Goal: Information Seeking & Learning: Check status

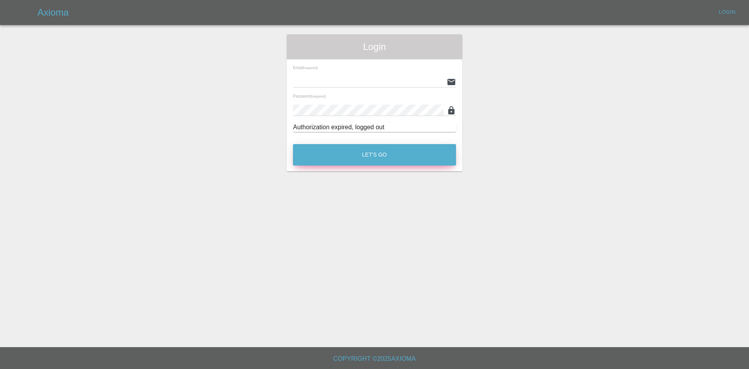
type input "alex.kennett@axioma.co.uk"
click at [389, 157] on button "Let's Go" at bounding box center [374, 154] width 163 height 21
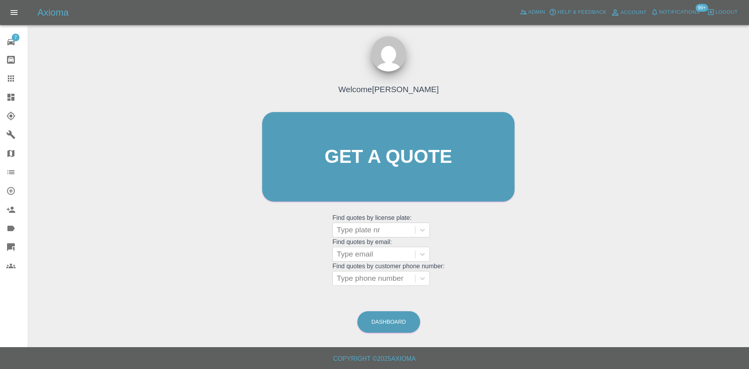
click at [0, 80] on link "Claims" at bounding box center [14, 78] width 28 height 19
click at [363, 239] on grid "Find quotes by email: Type email" at bounding box center [389, 249] width 112 height 23
click at [363, 233] on div at bounding box center [374, 229] width 75 height 11
paste input "LIA48"
type input "LIA48"
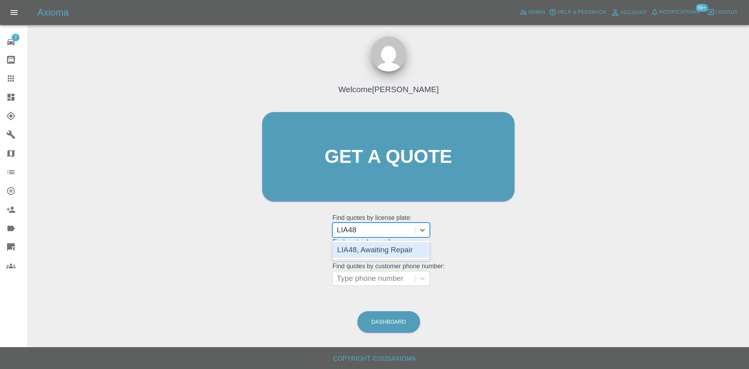
drag, startPoint x: 377, startPoint y: 249, endPoint x: 382, endPoint y: 248, distance: 5.5
click at [382, 248] on div "LIA48, Awaiting Repair" at bounding box center [382, 250] width 98 height 16
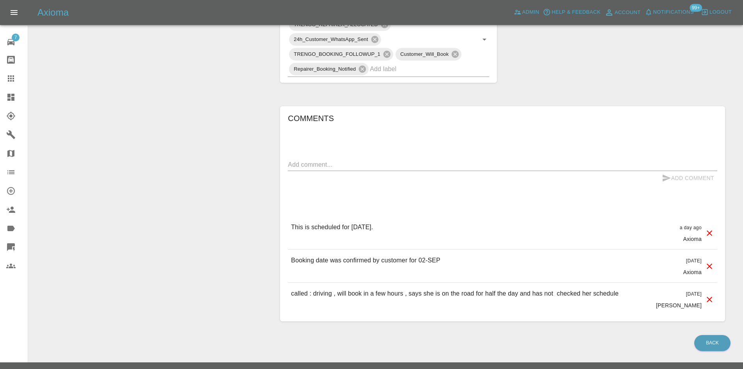
scroll to position [165, 0]
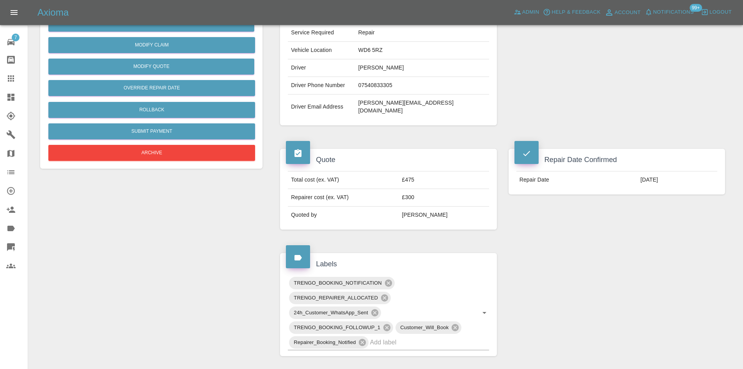
click at [14, 95] on icon at bounding box center [10, 97] width 7 height 7
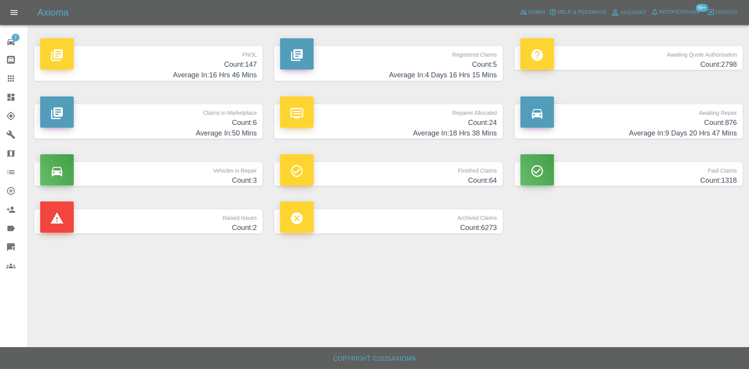
click at [206, 125] on h4 "Count: 6" at bounding box center [148, 122] width 217 height 11
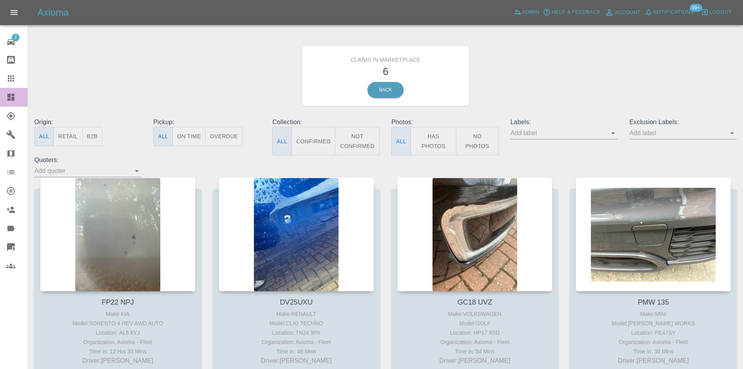
click at [9, 97] on icon at bounding box center [10, 97] width 7 height 7
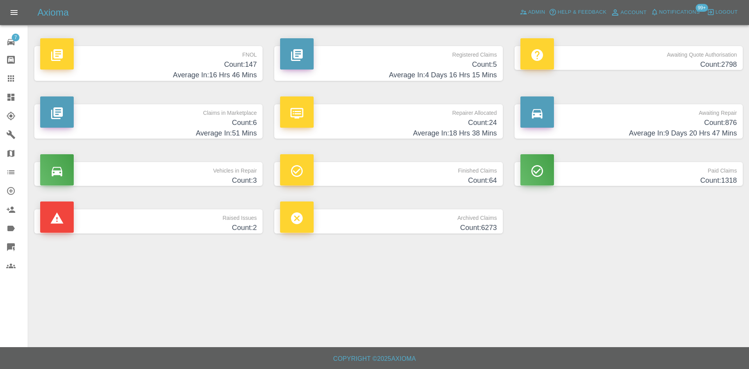
click at [434, 128] on h4 "Average In: 18 Hrs 38 Mins" at bounding box center [388, 133] width 217 height 11
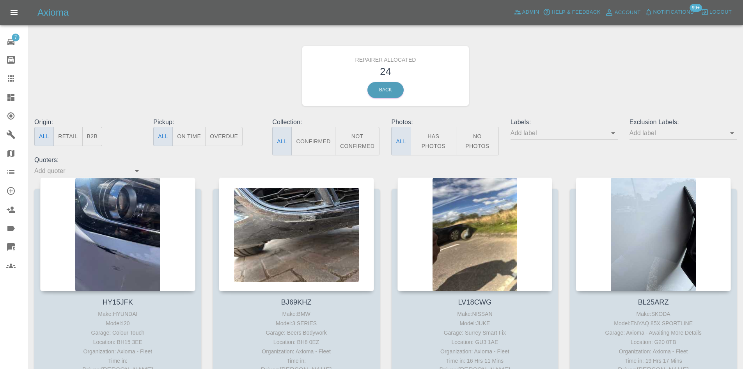
click at [94, 131] on button "B2B" at bounding box center [92, 136] width 20 height 19
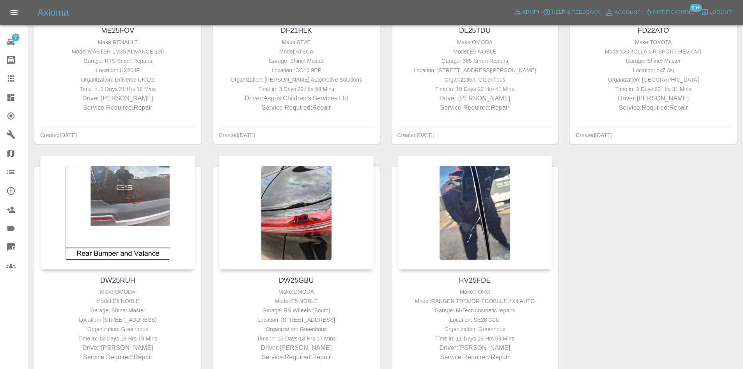
scroll to position [234, 0]
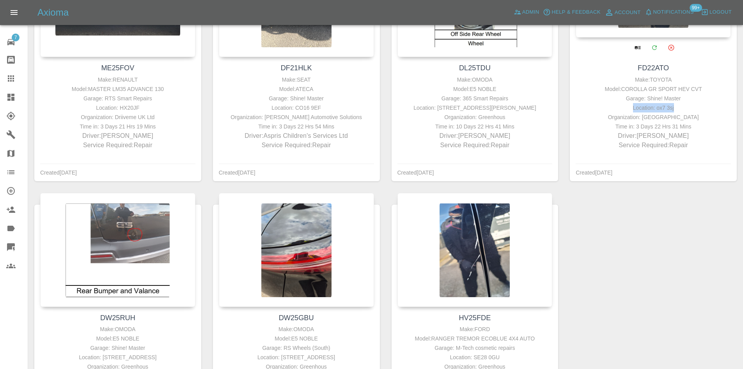
drag, startPoint x: 688, startPoint y: 108, endPoint x: 613, endPoint y: 110, distance: 75.3
click at [613, 110] on div "Location: ox7 3sj" at bounding box center [653, 107] width 151 height 9
copy div "Location: ox7 3sj"
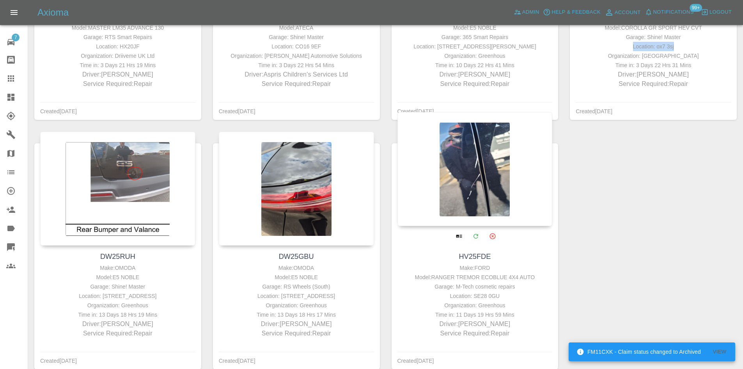
scroll to position [312, 0]
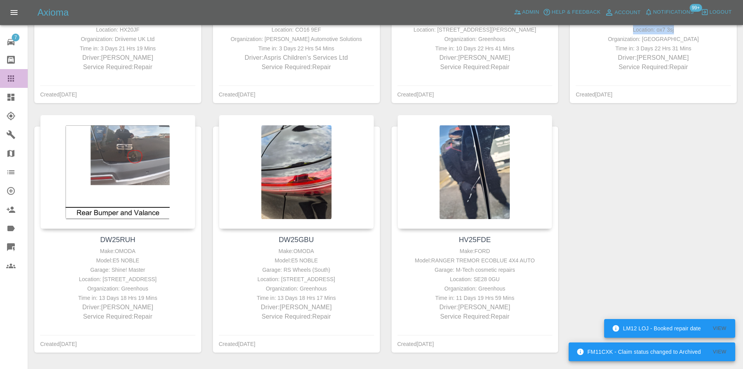
click at [9, 78] on icon at bounding box center [11, 78] width 6 height 6
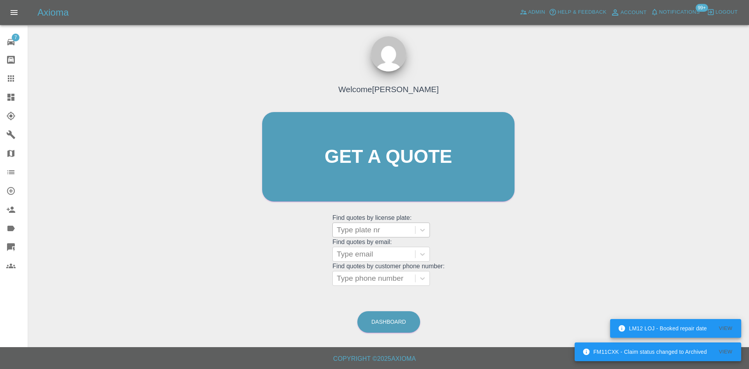
click at [394, 234] on div at bounding box center [374, 229] width 75 height 11
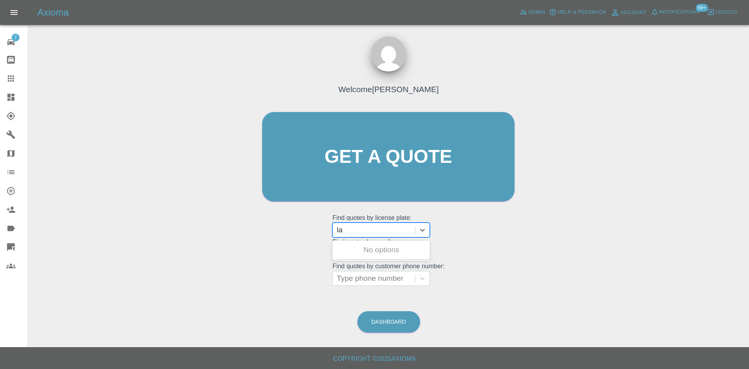
type input "l"
click at [10, 86] on link "Claims" at bounding box center [14, 78] width 28 height 19
click at [11, 92] on link "Dashboard" at bounding box center [14, 97] width 28 height 19
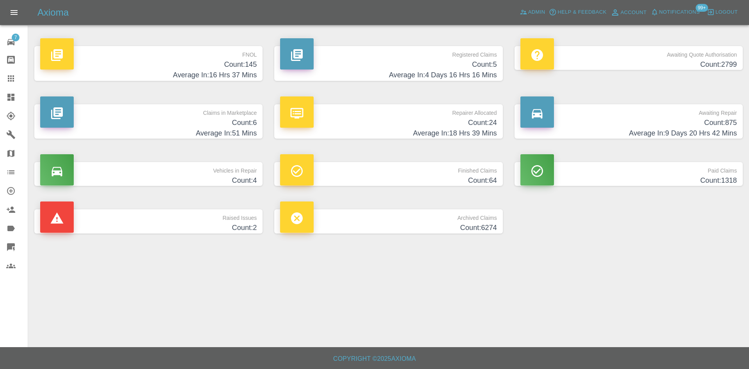
click at [674, 120] on h4 "Count: 875" at bounding box center [629, 122] width 217 height 11
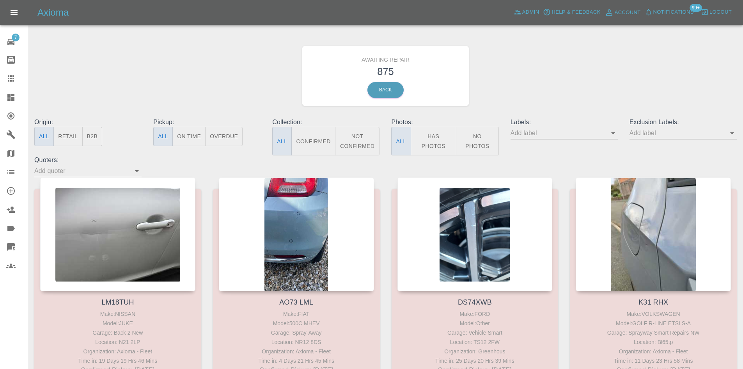
click at [96, 141] on button "B2B" at bounding box center [92, 136] width 20 height 19
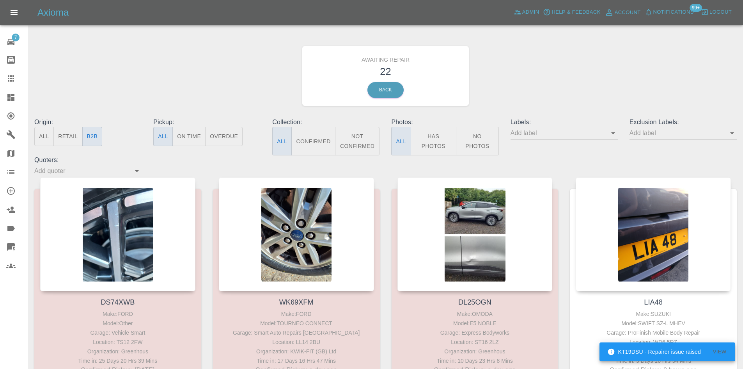
click at [11, 99] on icon at bounding box center [10, 97] width 7 height 7
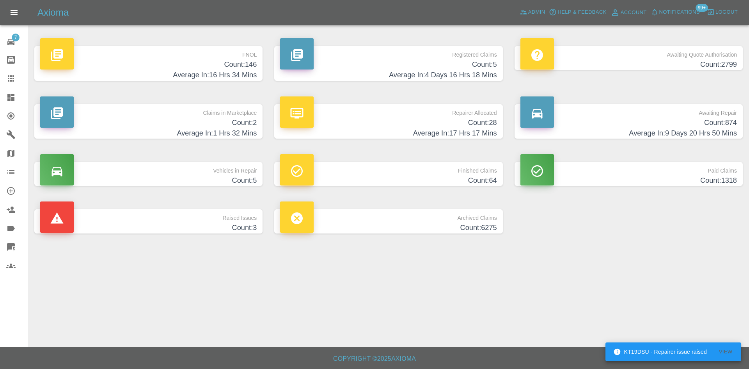
click at [423, 72] on h4 "Average In: 4 Days 16 Hrs 18 Mins" at bounding box center [388, 75] width 217 height 11
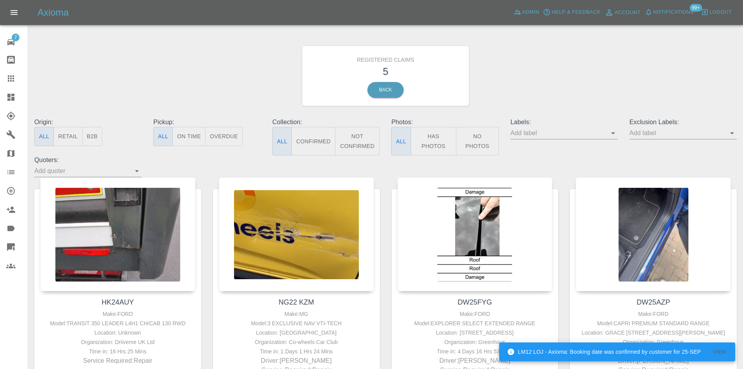
click at [11, 100] on icon at bounding box center [10, 96] width 9 height 9
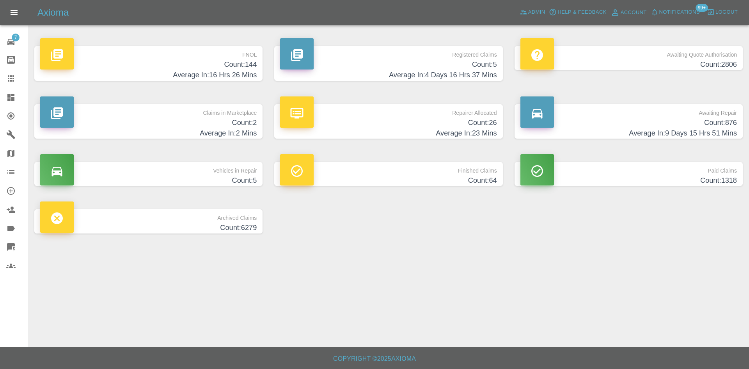
click at [639, 175] on p "Paid Claims" at bounding box center [629, 168] width 217 height 13
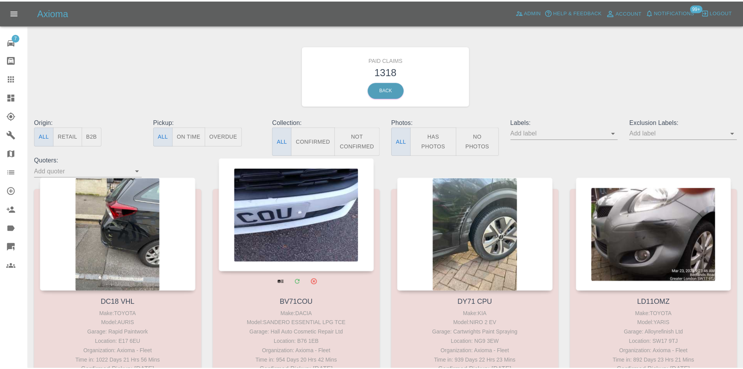
scroll to position [84663, 0]
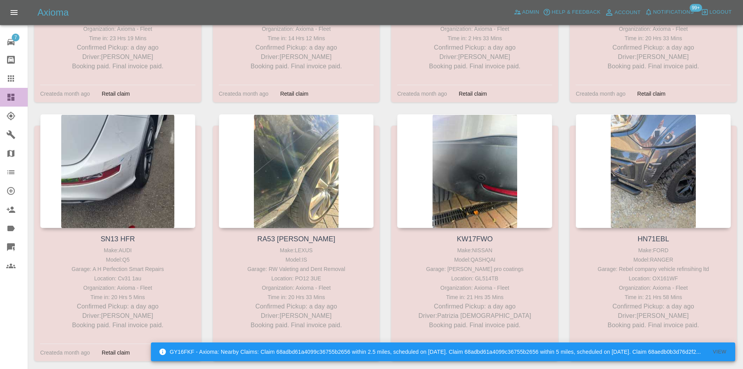
click at [2, 97] on link "Dashboard" at bounding box center [14, 97] width 28 height 19
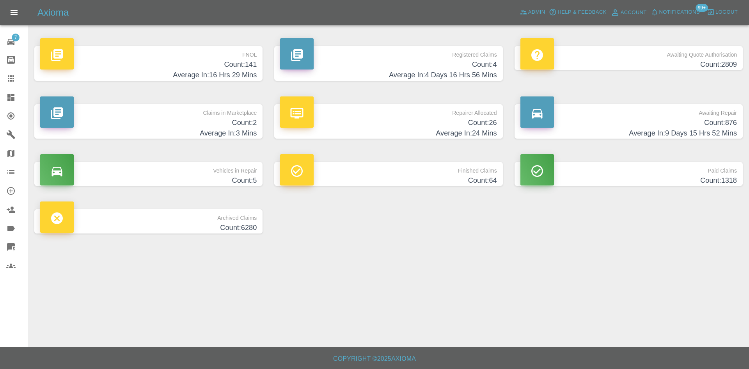
click at [381, 49] on p "Registered Claims" at bounding box center [388, 52] width 217 height 13
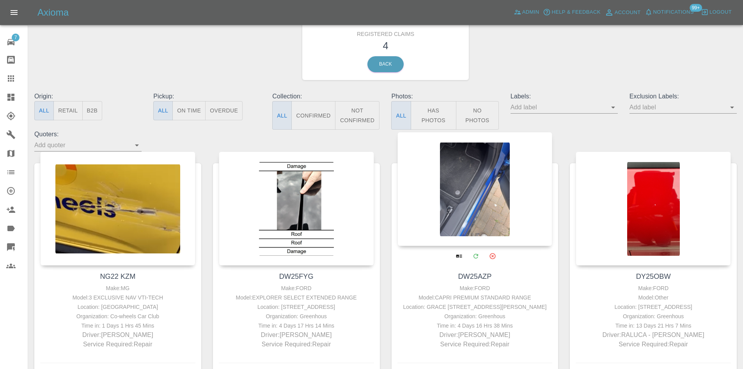
scroll to position [89, 0]
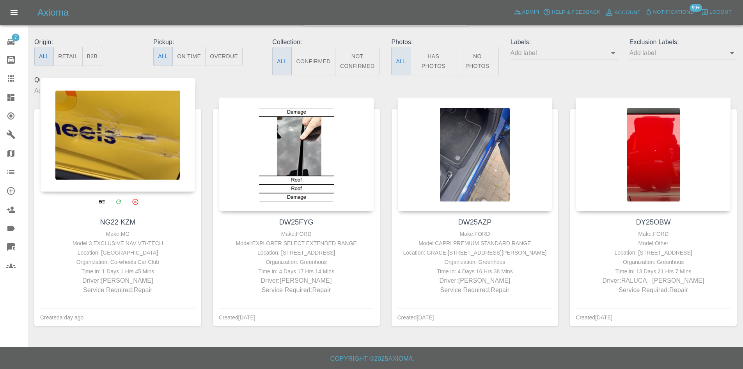
click at [119, 144] on div at bounding box center [117, 135] width 155 height 114
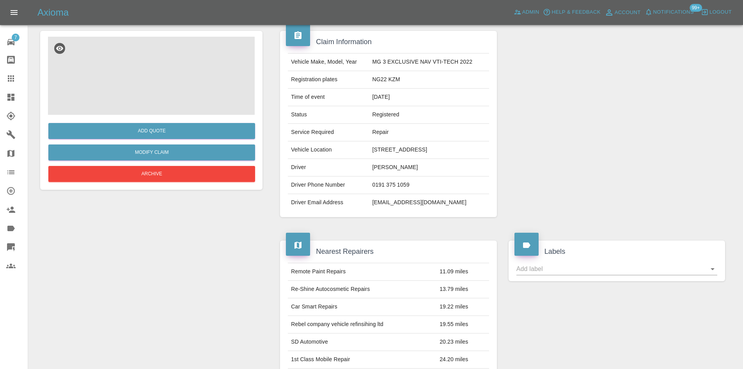
scroll to position [39, 0]
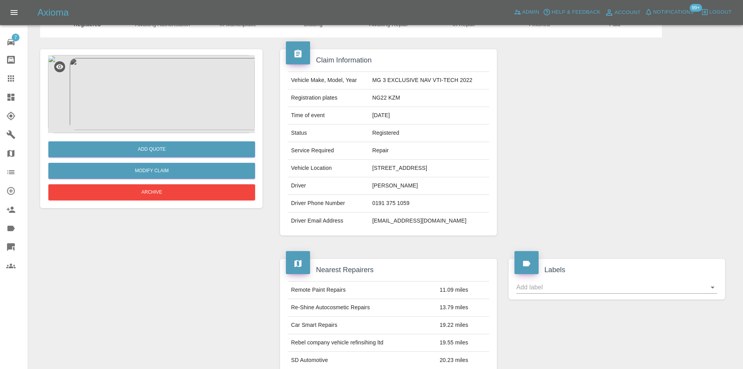
drag, startPoint x: 459, startPoint y: 163, endPoint x: 164, endPoint y: 91, distance: 304.1
click at [347, 166] on tr "Vehicle Location East Street, Oxford, OX2 0AU" at bounding box center [388, 169] width 201 height 18
click at [154, 88] on img at bounding box center [151, 94] width 207 height 78
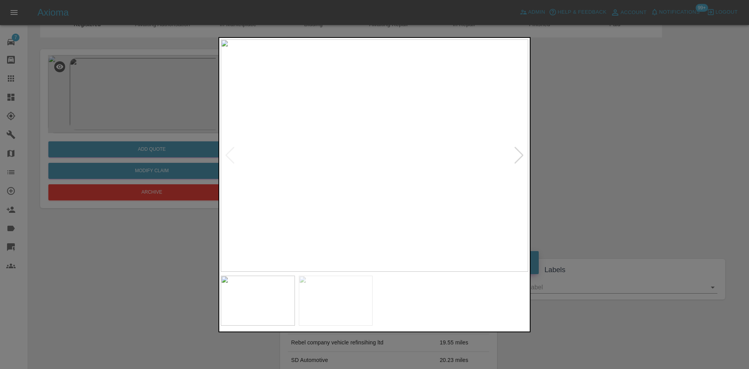
click at [512, 156] on img at bounding box center [375, 155] width 308 height 232
click at [521, 156] on div at bounding box center [519, 155] width 11 height 17
click at [132, 236] on div at bounding box center [374, 184] width 749 height 369
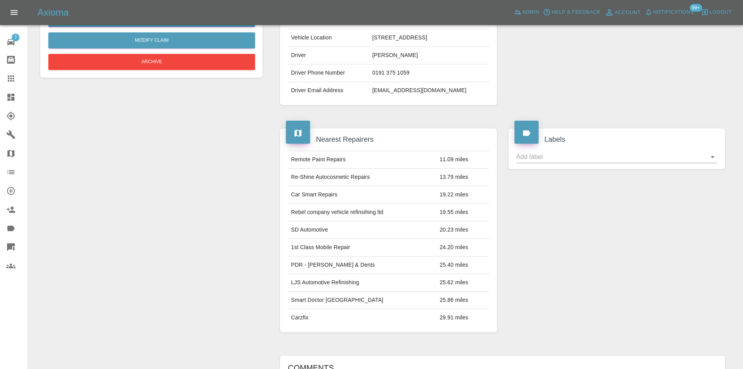
scroll to position [195, 0]
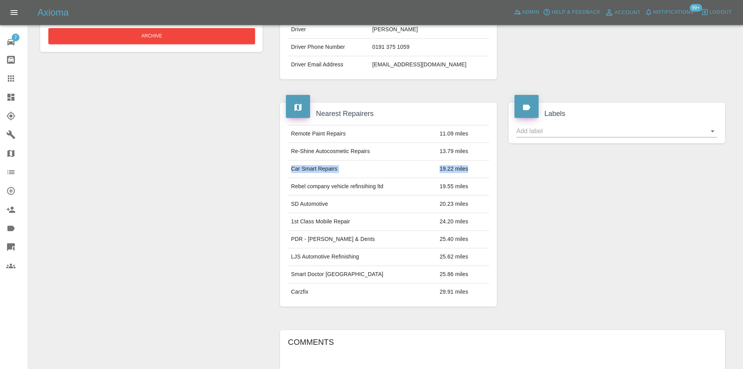
drag, startPoint x: 290, startPoint y: 169, endPoint x: 470, endPoint y: 169, distance: 180.3
click at [470, 169] on tr "Car Smart Repairs 19.22 miles" at bounding box center [388, 169] width 201 height 18
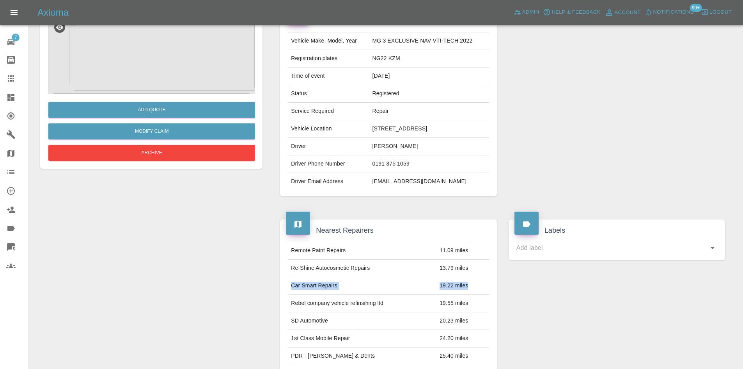
scroll to position [78, 0]
drag, startPoint x: 424, startPoint y: 130, endPoint x: 453, endPoint y: 129, distance: 28.9
click at [453, 129] on td "East Street, Oxford, OX2 0AU" at bounding box center [429, 130] width 120 height 18
click at [439, 128] on td "East Street, Oxford, OX2 0AU" at bounding box center [429, 130] width 120 height 18
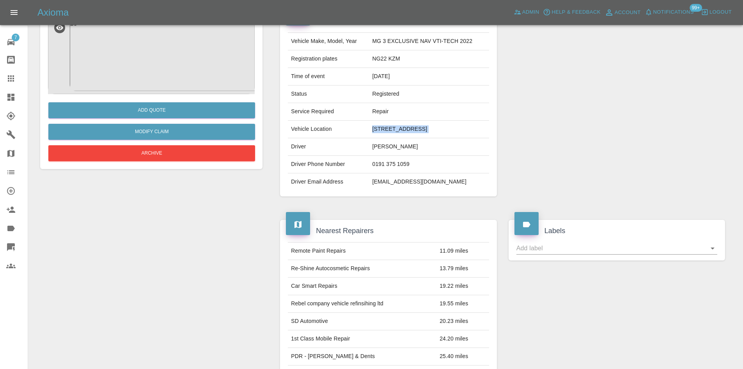
click at [439, 128] on td "East Street, Oxford, OX2 0AU" at bounding box center [429, 130] width 120 height 18
click at [441, 129] on td "East Street, Oxford, OX2 0AU" at bounding box center [429, 130] width 120 height 18
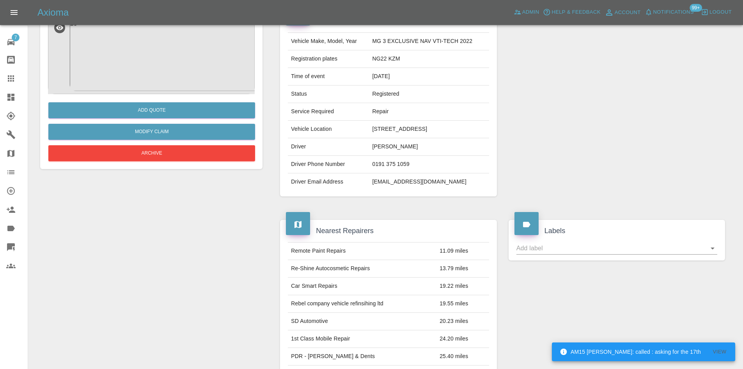
drag, startPoint x: 446, startPoint y: 130, endPoint x: 425, endPoint y: 131, distance: 21.5
click at [425, 131] on td "East Street, Oxford, OX2 0AU" at bounding box center [429, 130] width 120 height 18
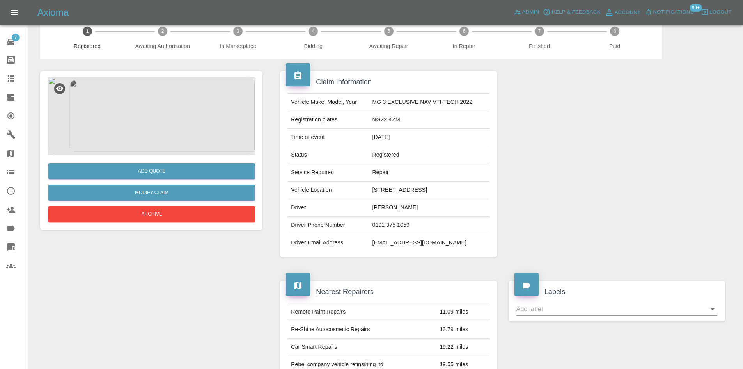
scroll to position [0, 0]
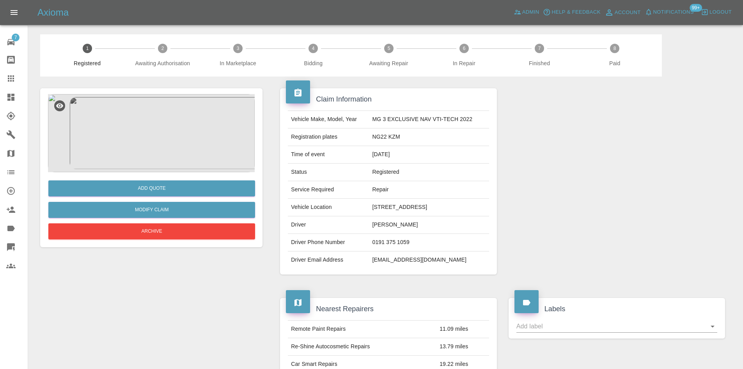
click at [211, 114] on img at bounding box center [151, 133] width 207 height 78
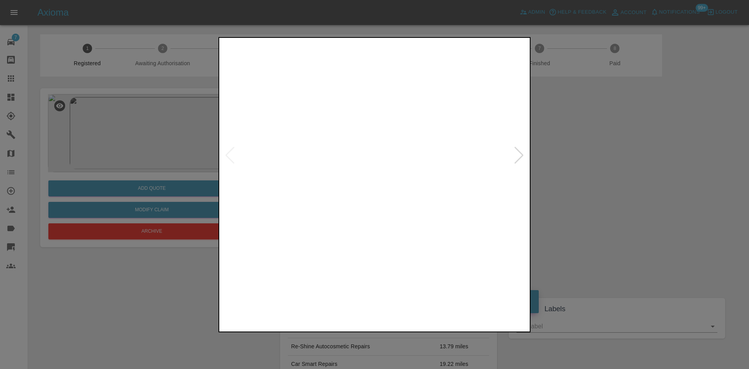
click at [525, 164] on img at bounding box center [375, 155] width 308 height 232
click at [522, 155] on div at bounding box center [519, 155] width 11 height 17
click at [659, 163] on div at bounding box center [374, 184] width 749 height 369
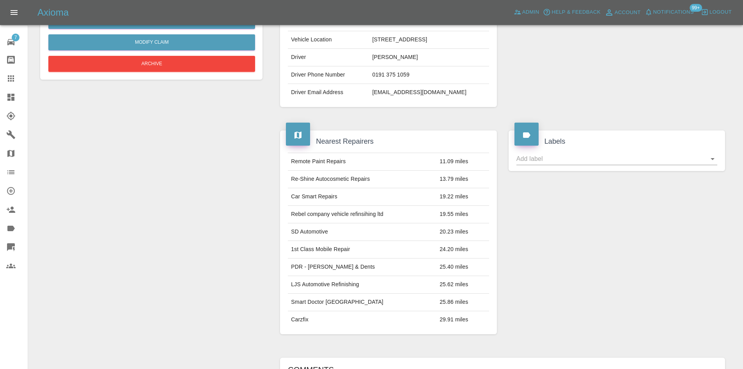
scroll to position [273, 0]
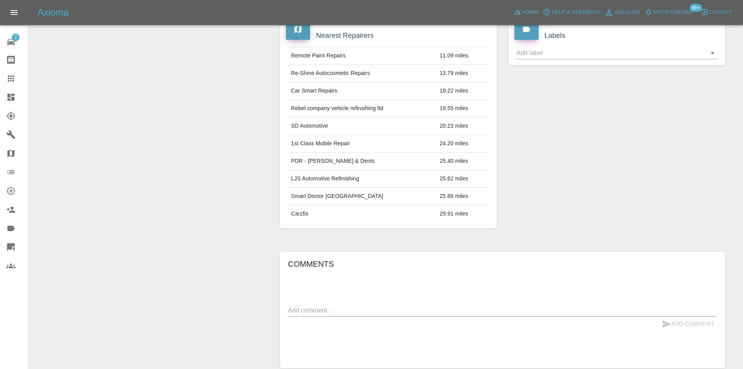
click at [372, 312] on textarea at bounding box center [503, 310] width 430 height 9
type textarea "Can we grab some more images of this one - as we might be able to pre paint par…"
click at [669, 316] on button "Add Comment" at bounding box center [688, 323] width 59 height 14
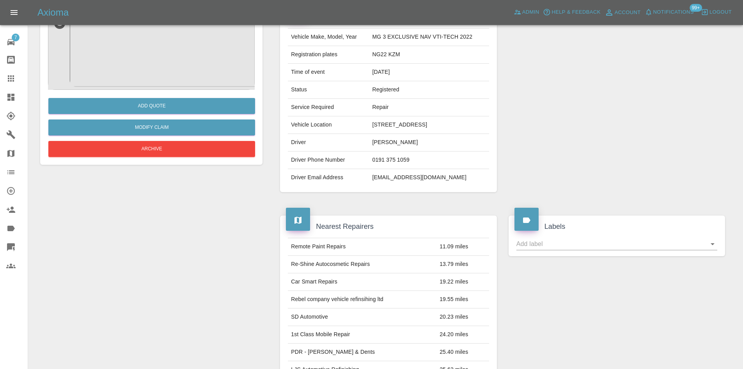
scroll to position [39, 0]
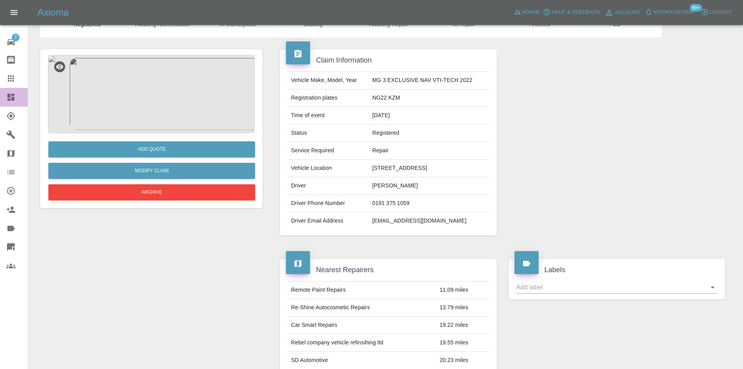
click at [14, 97] on icon at bounding box center [10, 97] width 7 height 7
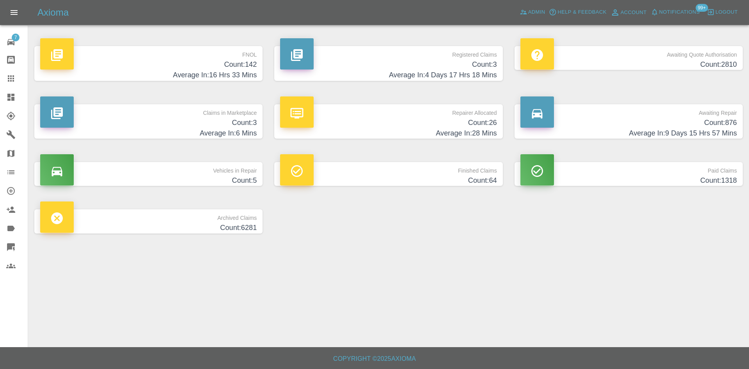
click at [621, 55] on p "Awaiting Quote Authorisation" at bounding box center [629, 52] width 217 height 13
click at [398, 50] on p "Registered Claims" at bounding box center [388, 52] width 217 height 13
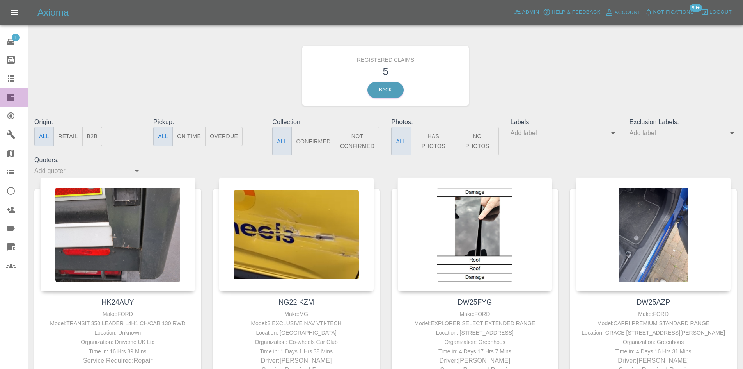
click at [1, 98] on link "Dashboard" at bounding box center [14, 97] width 28 height 19
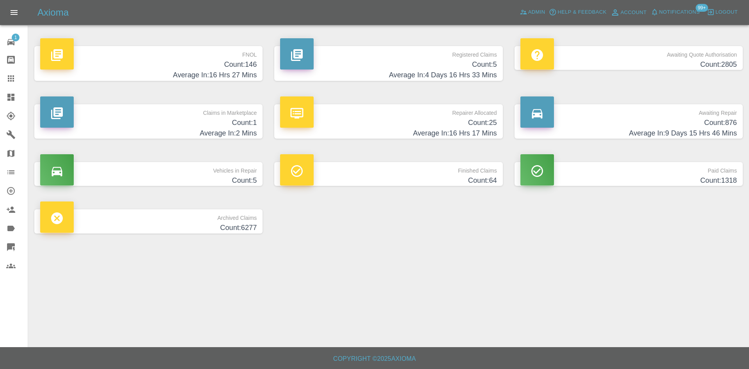
click at [215, 106] on p "Claims in Marketplace" at bounding box center [148, 110] width 217 height 13
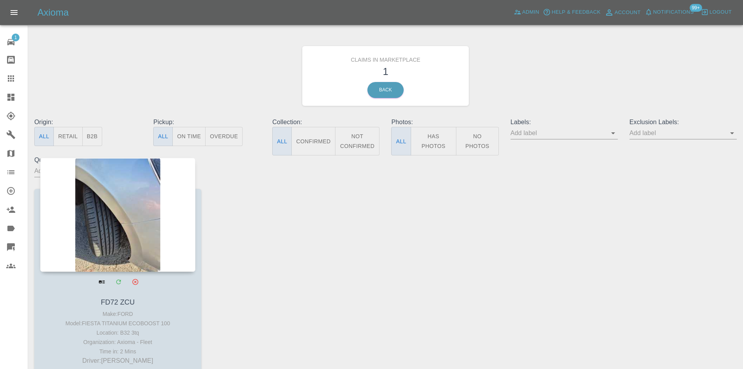
click at [164, 208] on div at bounding box center [117, 215] width 155 height 114
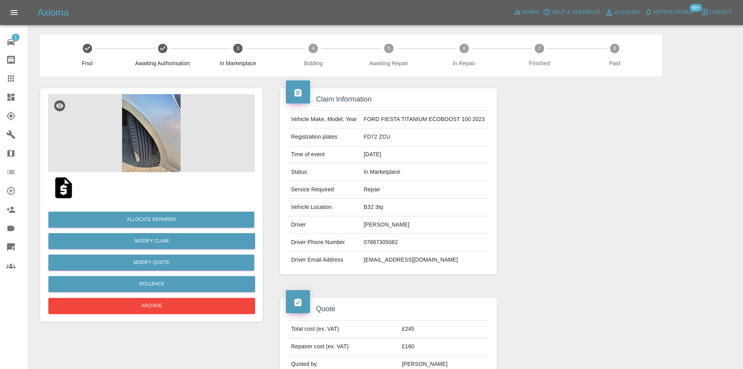
click at [191, 166] on img at bounding box center [151, 133] width 207 height 78
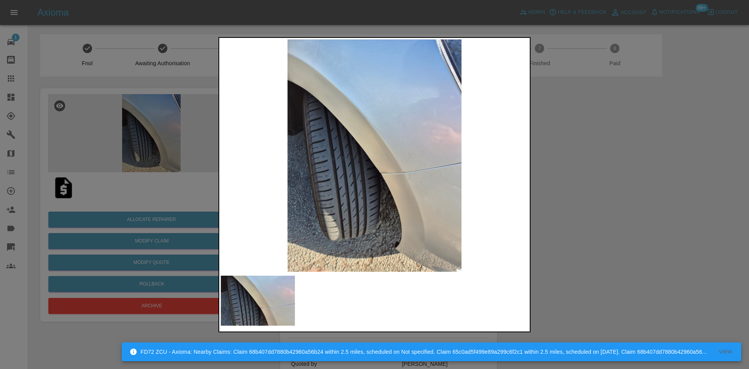
click at [628, 196] on div at bounding box center [374, 184] width 749 height 369
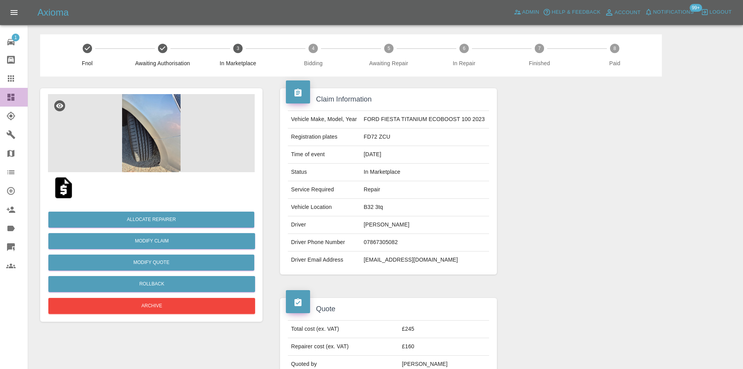
click at [2, 96] on link "Dashboard" at bounding box center [14, 97] width 28 height 19
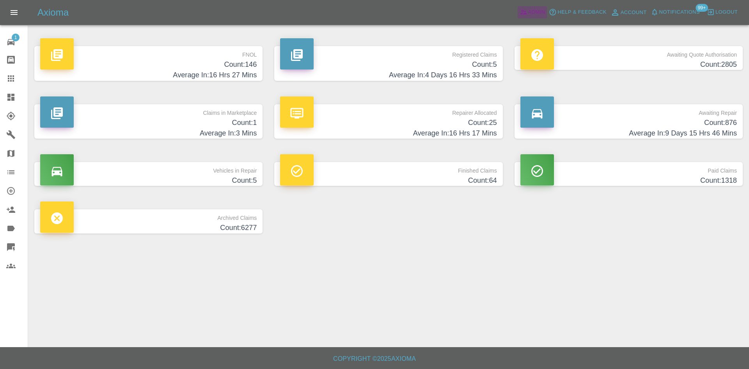
click at [541, 9] on span "Admin" at bounding box center [536, 12] width 17 height 9
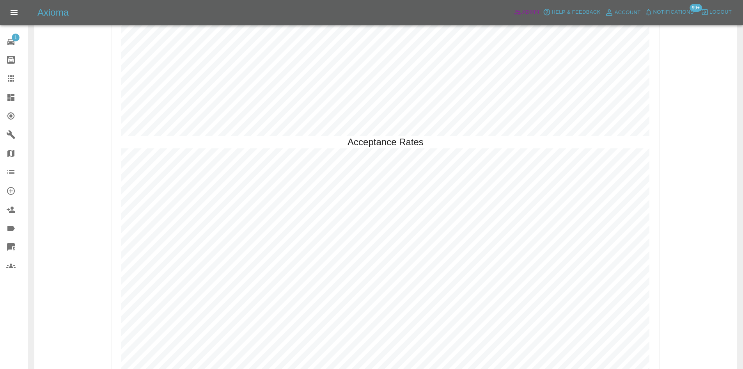
scroll to position [1781, 0]
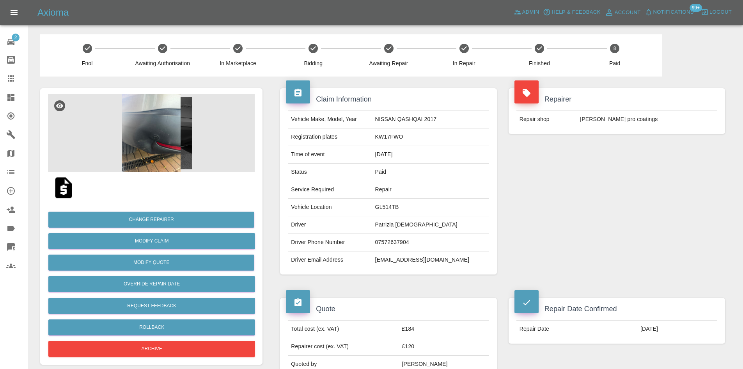
click at [6, 96] on link "Dashboard" at bounding box center [14, 97] width 28 height 19
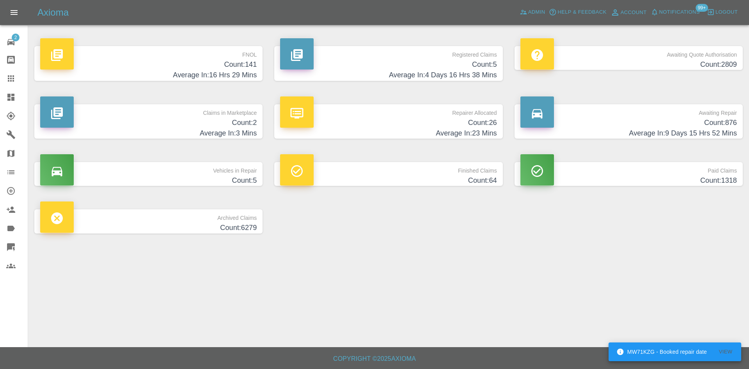
click at [416, 77] on h4 "Average In: 4 Days 16 Hrs 38 Mins" at bounding box center [388, 75] width 217 height 11
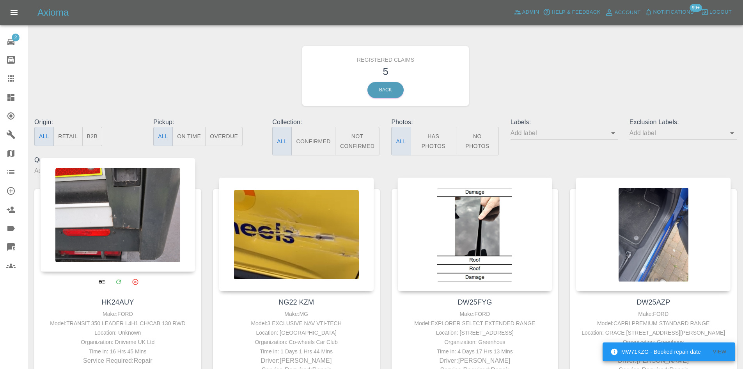
click at [123, 213] on div at bounding box center [117, 215] width 155 height 114
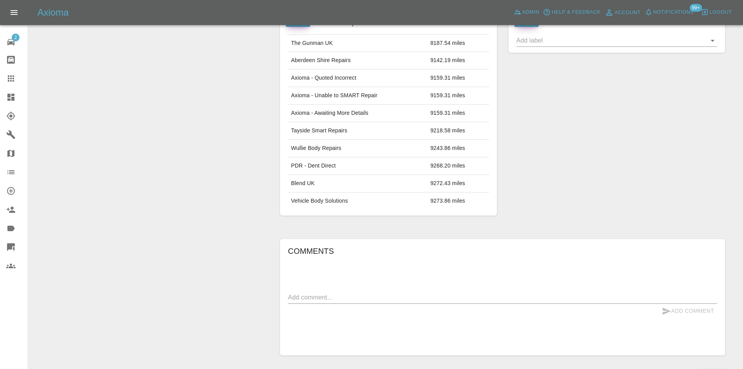
scroll to position [290, 0]
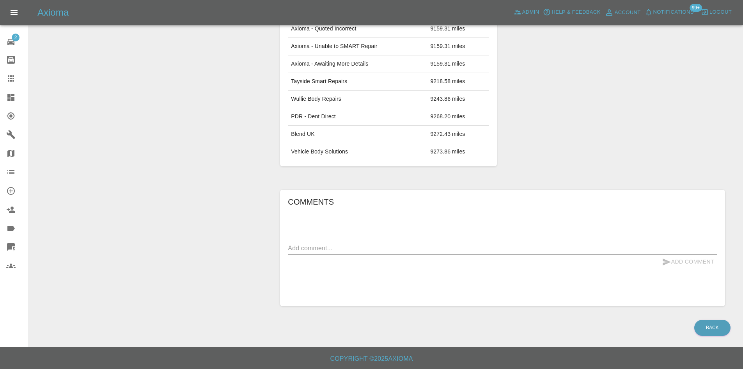
click at [340, 249] on textarea at bounding box center [503, 248] width 430 height 9
paste textarea "Hi Team, This one requires a specialist repair as its part of the flatbed frame…"
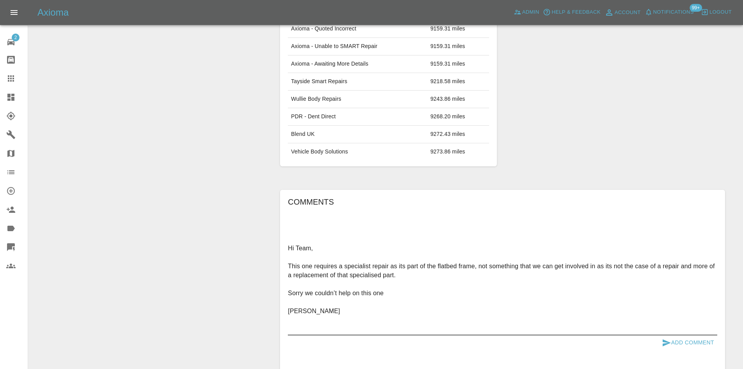
type textarea "Hi Team, This one requires a specialist repair as its part of the flatbed frame…"
click at [686, 335] on button "Add Comment" at bounding box center [688, 342] width 59 height 14
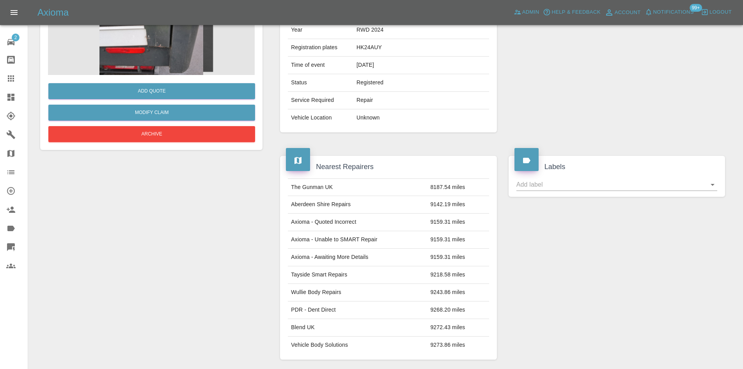
scroll to position [0, 0]
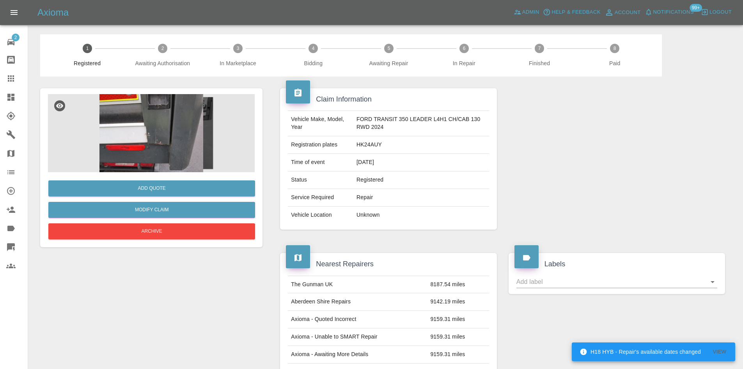
click at [167, 243] on div "Add Quote Modify Claim Archive" at bounding box center [151, 167] width 222 height 159
click at [173, 110] on img at bounding box center [151, 133] width 207 height 78
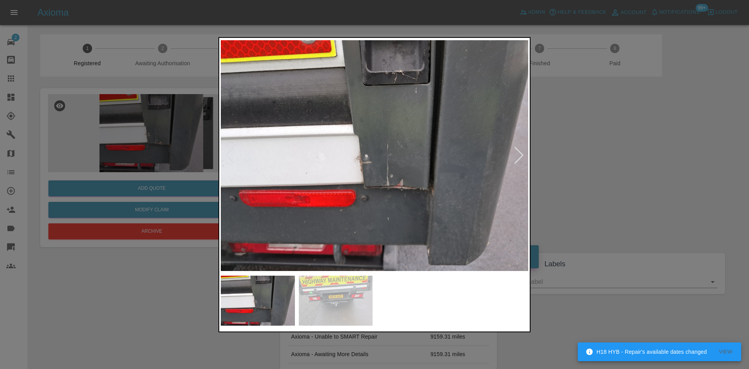
click at [517, 152] on div at bounding box center [519, 155] width 11 height 17
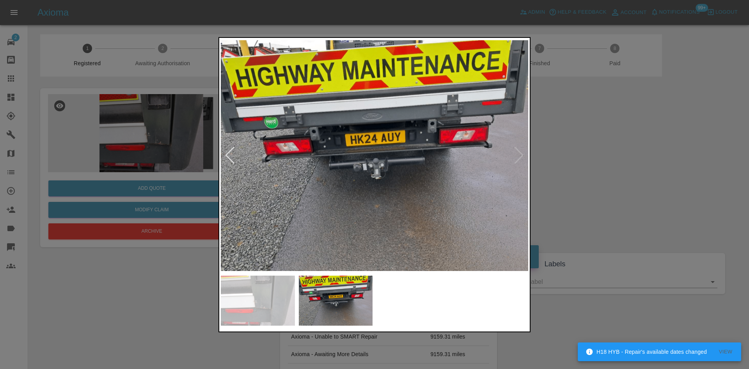
click at [549, 154] on div at bounding box center [374, 184] width 749 height 369
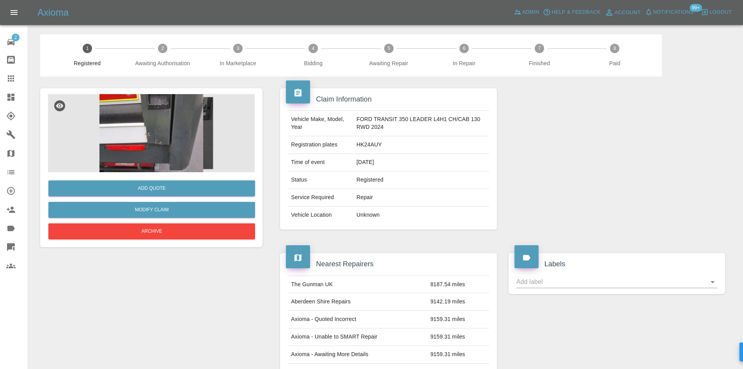
click at [171, 223] on div "Add Quote Modify Claim Archive" at bounding box center [151, 206] width 207 height 69
click at [170, 229] on button "Archive" at bounding box center [151, 231] width 207 height 16
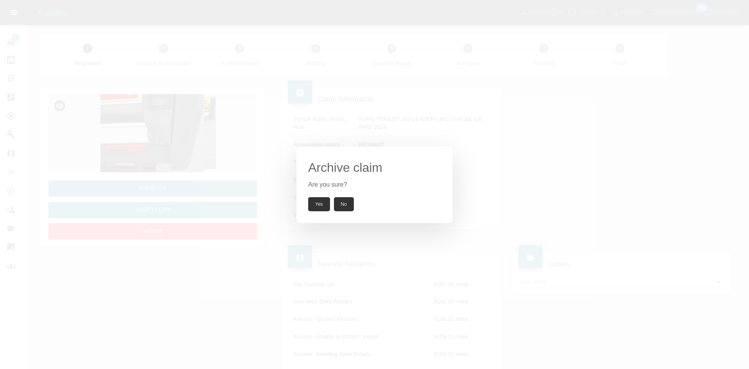
click at [322, 200] on button "Yes" at bounding box center [319, 204] width 22 height 14
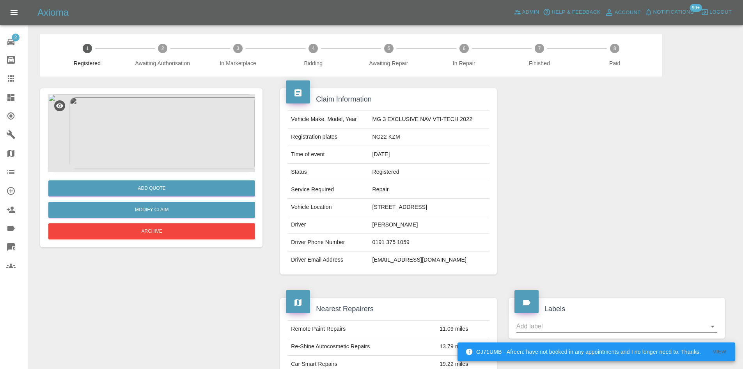
click at [199, 157] on img at bounding box center [151, 133] width 207 height 78
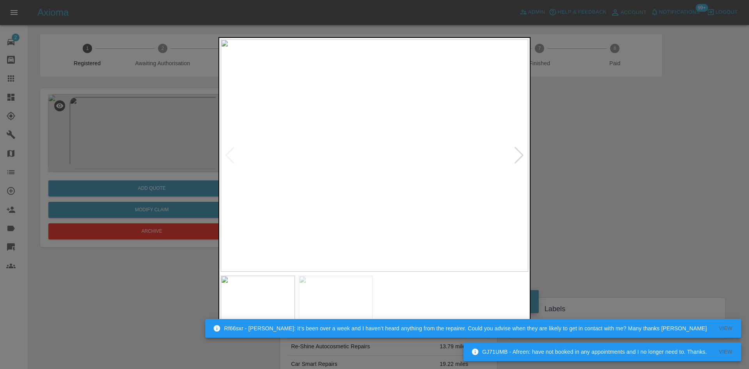
click at [522, 155] on div at bounding box center [519, 155] width 11 height 17
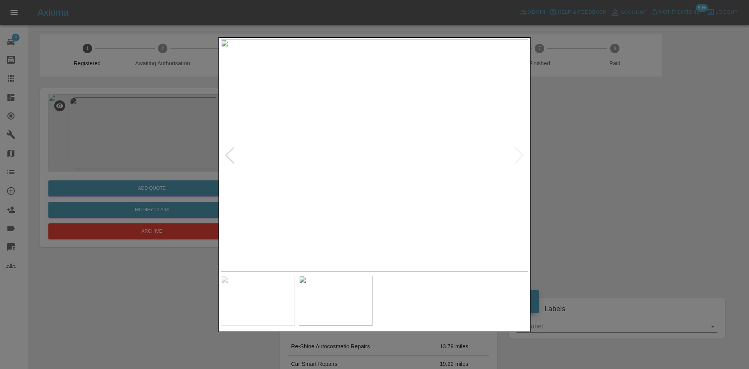
click at [184, 324] on div at bounding box center [374, 184] width 749 height 369
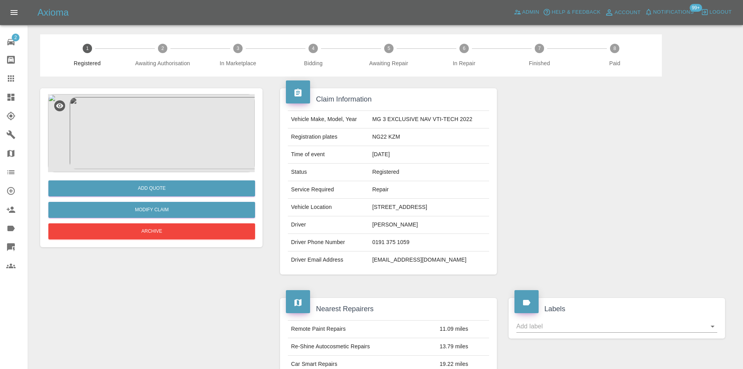
click at [167, 158] on img at bounding box center [151, 133] width 207 height 78
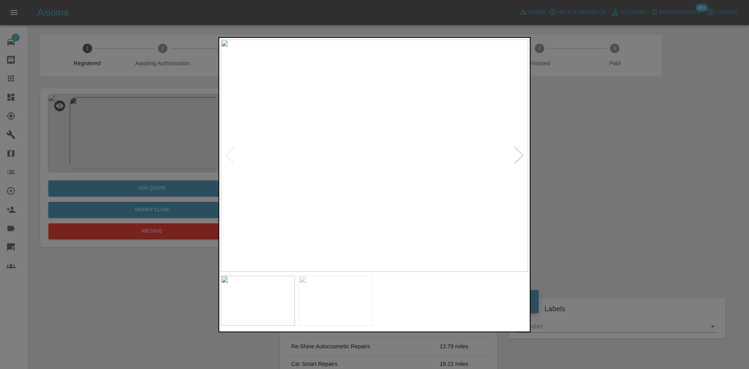
click at [522, 151] on div at bounding box center [519, 155] width 11 height 17
click at [561, 164] on div at bounding box center [374, 184] width 749 height 369
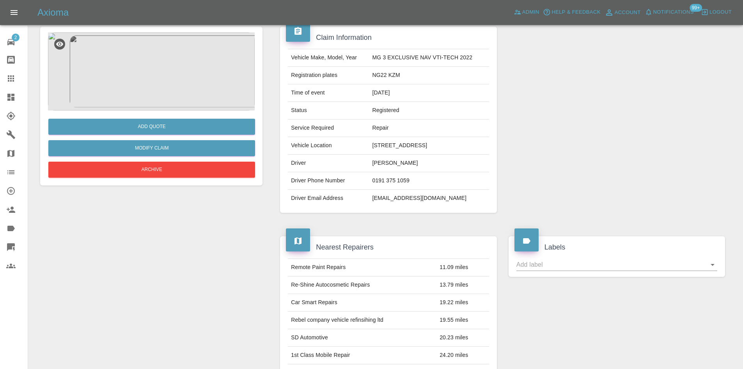
scroll to position [156, 0]
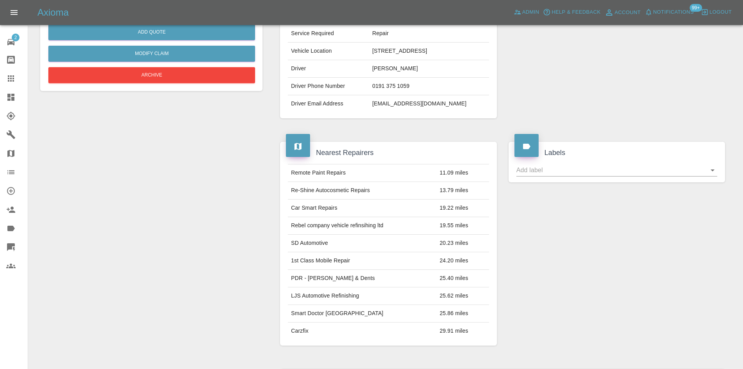
drag, startPoint x: 348, startPoint y: 200, endPoint x: 343, endPoint y: 203, distance: 5.1
click at [343, 203] on td "Car Smart Repairs" at bounding box center [362, 208] width 149 height 18
drag, startPoint x: 341, startPoint y: 210, endPoint x: 281, endPoint y: 207, distance: 60.2
click at [281, 207] on div "Remote Paint Repairs 11.09 miles Re-Shine Autocosmetic Repairs 13.79 miles Car …" at bounding box center [388, 251] width 217 height 187
click at [424, 208] on td "Car Smart Repairs" at bounding box center [362, 208] width 149 height 18
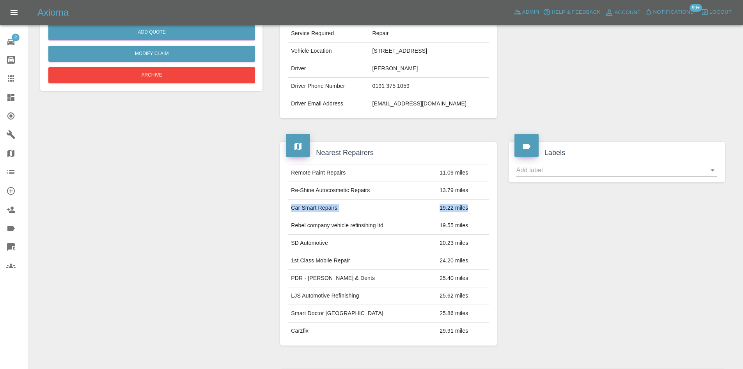
drag, startPoint x: 476, startPoint y: 208, endPoint x: 291, endPoint y: 206, distance: 185.0
click at [291, 206] on tr "Car Smart Repairs 19.22 miles" at bounding box center [388, 208] width 201 height 18
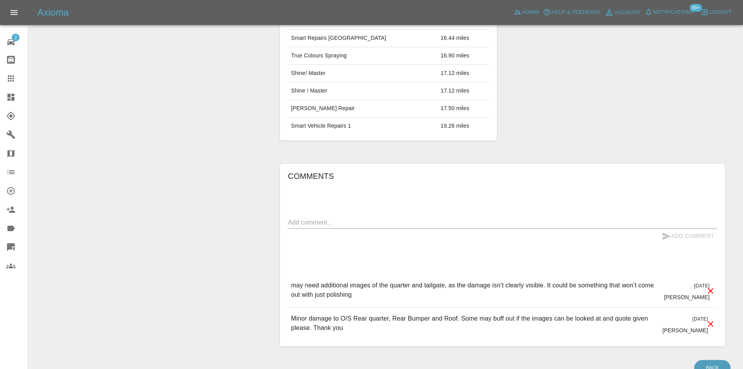
scroll to position [409, 0]
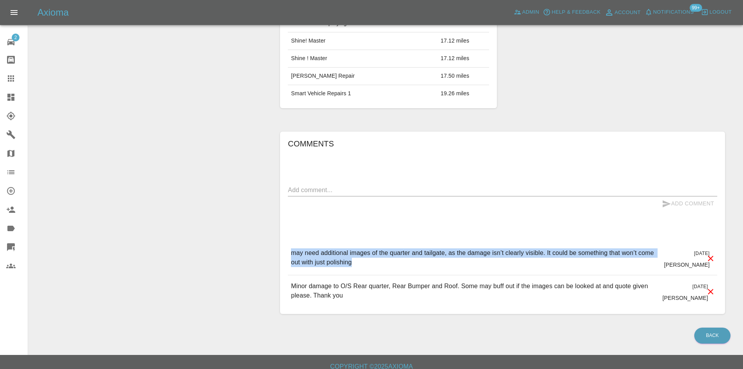
drag, startPoint x: 359, startPoint y: 260, endPoint x: 288, endPoint y: 247, distance: 72.8
click at [288, 247] on div "Comments x Add Comment may need additional images of the quarter and tailgate, …" at bounding box center [502, 223] width 445 height 182
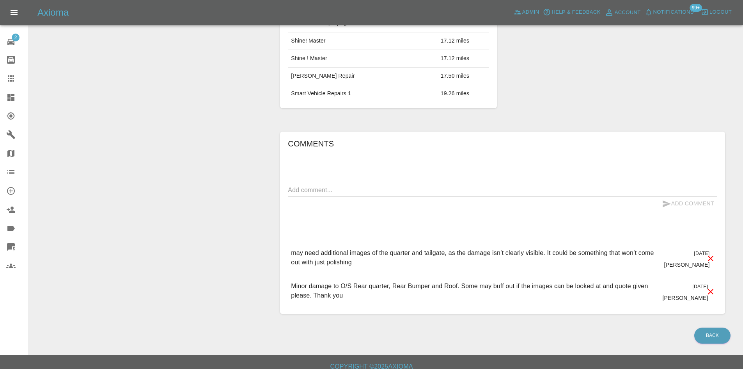
click at [395, 217] on div "Comments x Add Comment may need additional images of the quarter and tailgate, …" at bounding box center [503, 222] width 430 height 171
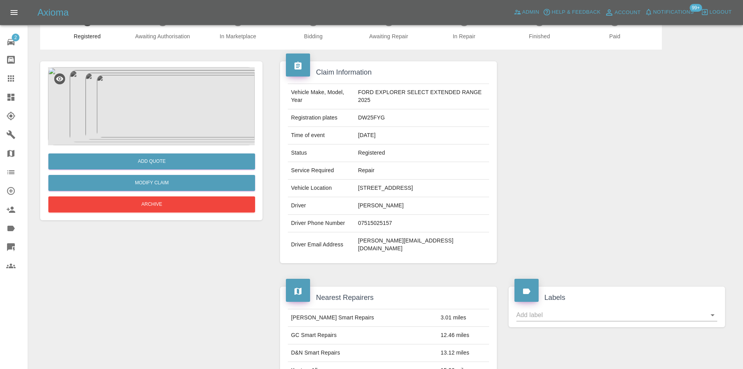
scroll to position [0, 0]
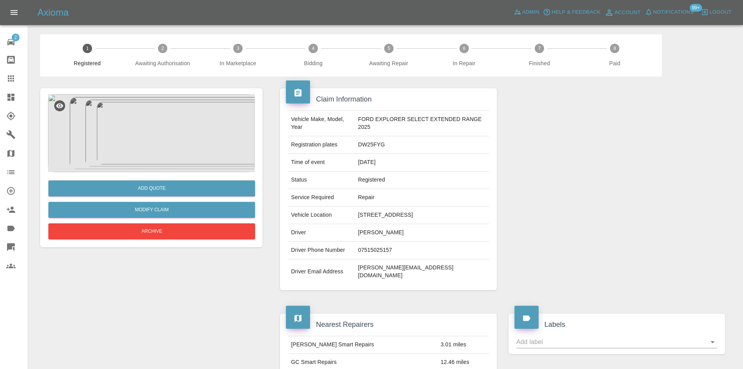
click at [130, 136] on img at bounding box center [151, 133] width 207 height 78
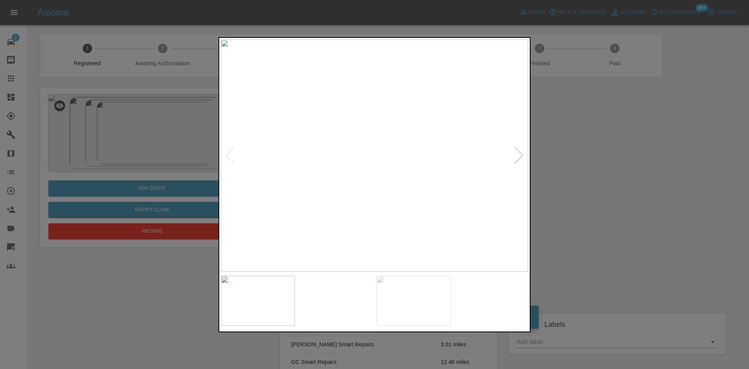
click at [525, 147] on img at bounding box center [375, 155] width 308 height 232
click at [386, 120] on img at bounding box center [375, 155] width 308 height 232
click at [381, 140] on img at bounding box center [342, 261] width 923 height 697
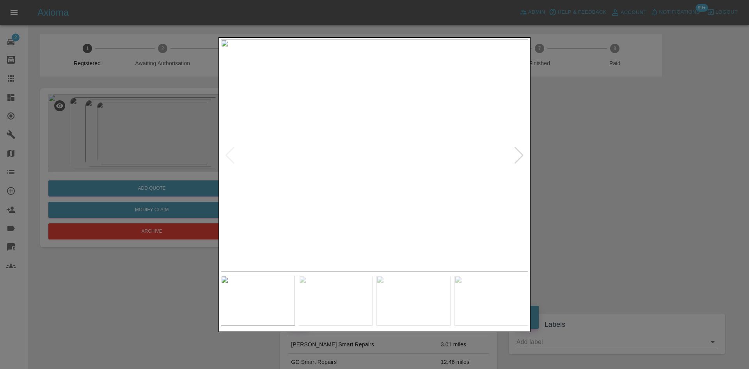
click at [519, 159] on div at bounding box center [519, 155] width 11 height 17
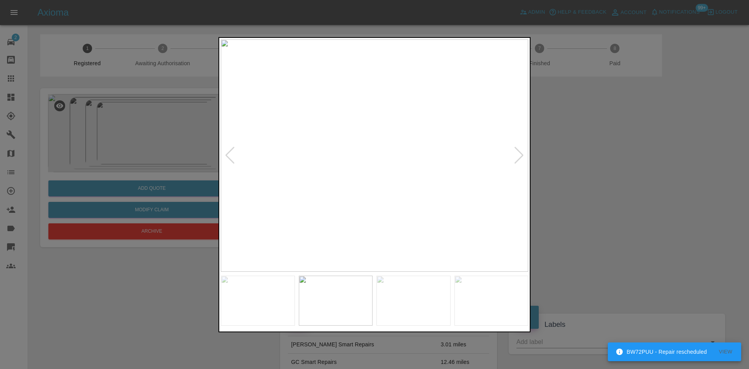
click at [518, 160] on div at bounding box center [519, 155] width 11 height 17
click at [518, 160] on img at bounding box center [375, 155] width 308 height 232
click at [559, 170] on div at bounding box center [374, 184] width 749 height 369
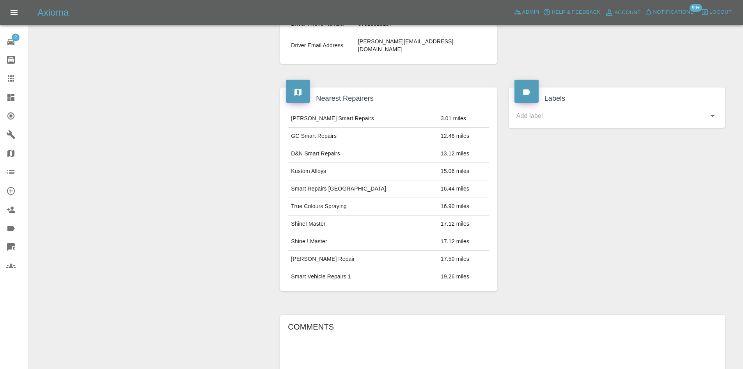
scroll to position [312, 0]
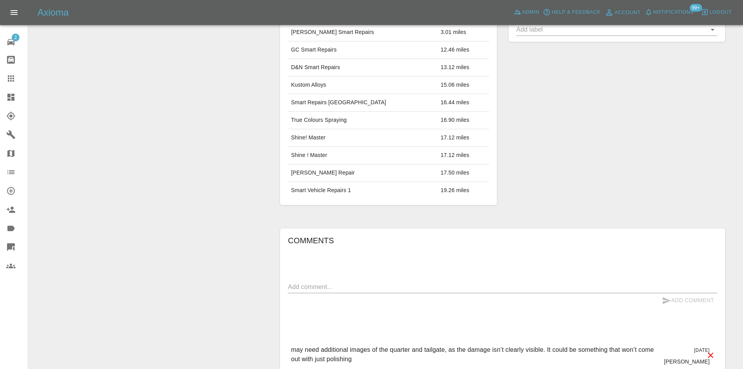
click at [318, 282] on textarea at bounding box center [503, 286] width 430 height 9
type textarea "Chasing for more images"
drag, startPoint x: 701, startPoint y: 286, endPoint x: 693, endPoint y: 295, distance: 12.2
click at [700, 287] on form "Chasing for more images x Add Comment" at bounding box center [503, 294] width 430 height 27
click at [693, 295] on button "Add Comment" at bounding box center [688, 300] width 59 height 14
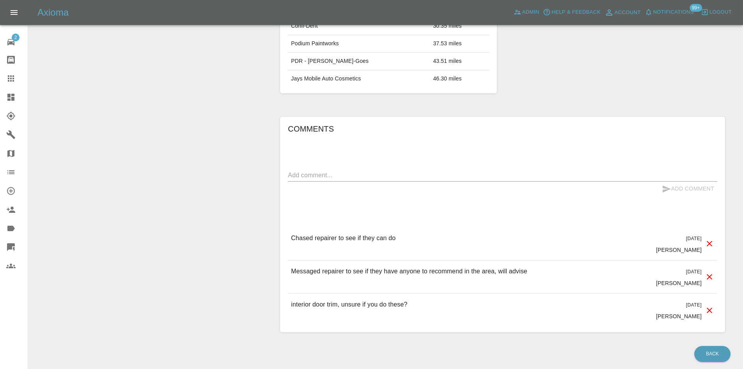
scroll to position [429, 0]
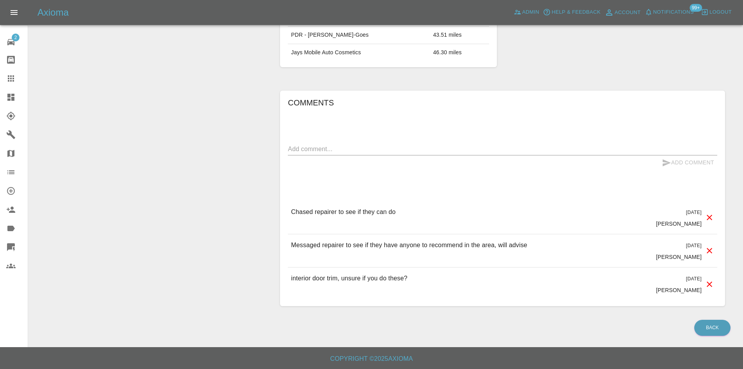
click at [346, 170] on div "Add Comment" at bounding box center [503, 162] width 430 height 14
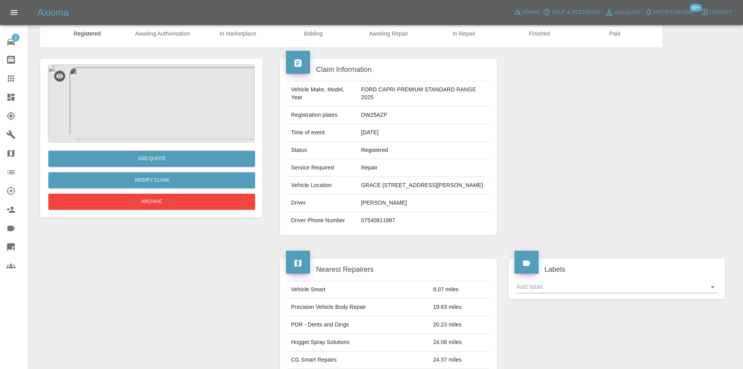
scroll to position [0, 0]
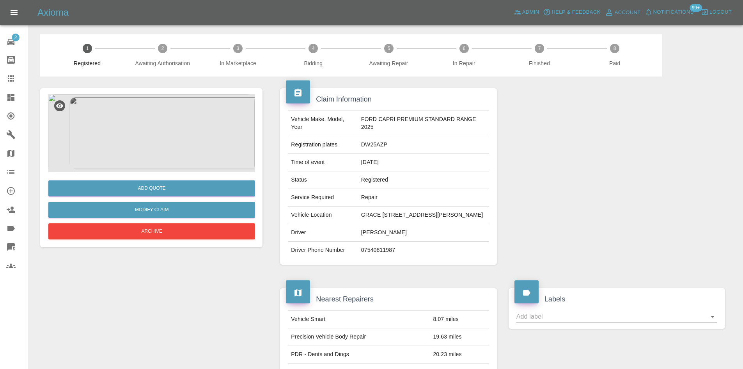
click at [358, 146] on td "DW25AZP" at bounding box center [423, 145] width 131 height 18
copy td "DW25AZP"
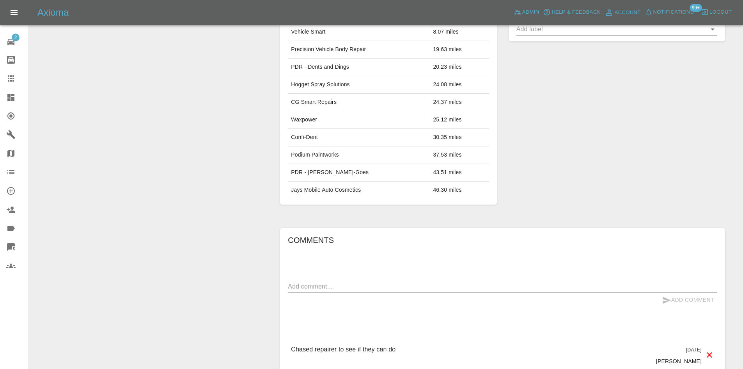
scroll to position [312, 0]
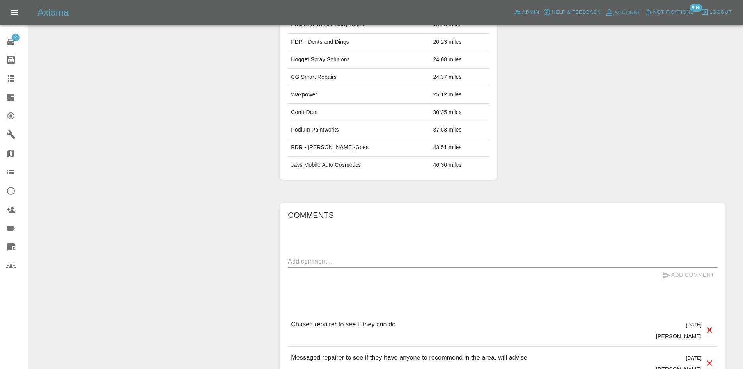
click at [345, 266] on textarea at bounding box center [503, 261] width 430 height 9
paste textarea "Hi Samantha, I have been chasing around on this one to see if we can get someon…"
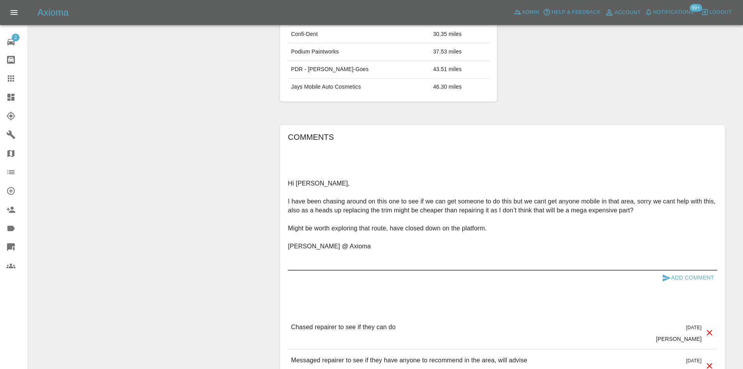
type textarea "Hi Samantha, I have been chasing around on this one to see if we can get someon…"
click at [693, 285] on button "Add Comment" at bounding box center [688, 277] width 59 height 14
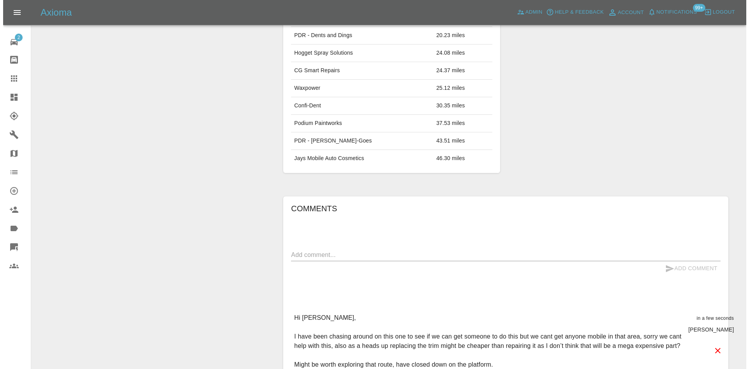
scroll to position [195, 0]
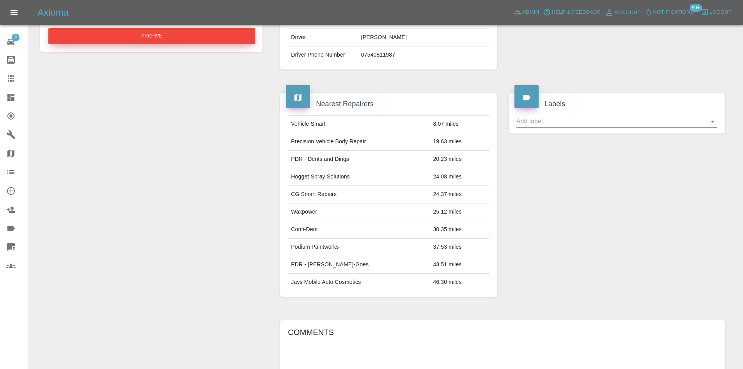
click at [174, 30] on button "Archive" at bounding box center [151, 36] width 207 height 16
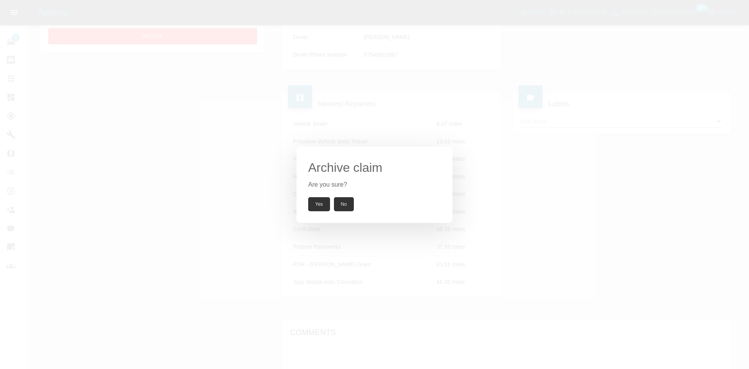
click at [321, 211] on button "Yes" at bounding box center [319, 204] width 22 height 14
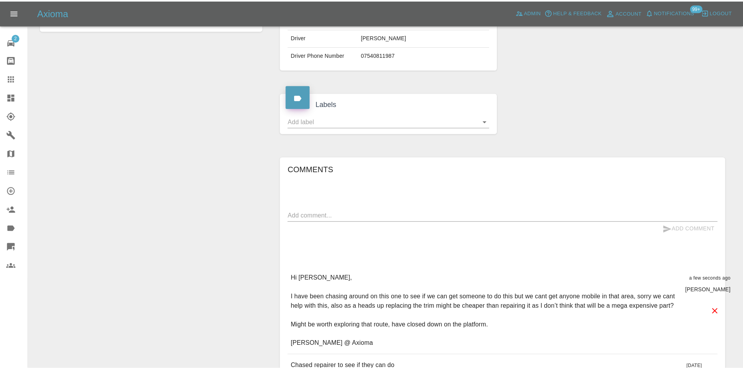
scroll to position [174, 0]
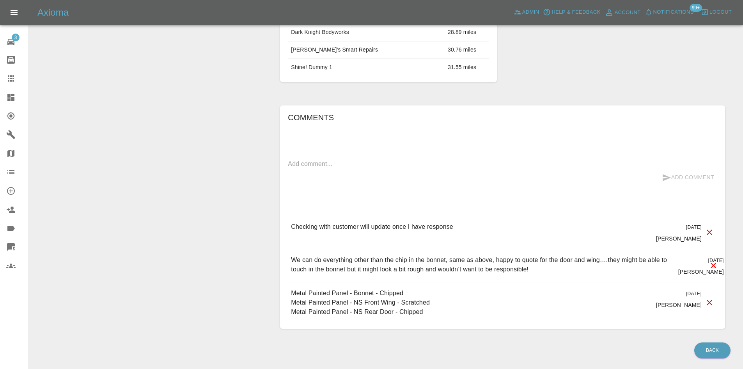
scroll to position [442, 0]
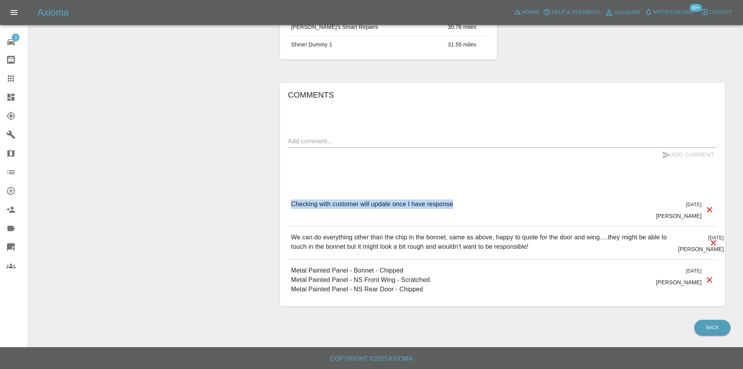
drag, startPoint x: 466, startPoint y: 196, endPoint x: 291, endPoint y: 197, distance: 174.4
click at [291, 197] on div "Checking with customer will update once I have response [DATE] [PERSON_NAME]" at bounding box center [503, 209] width 430 height 33
click at [302, 252] on div "We can do everything other than the chip in the bonnet, same as above, happy to…" at bounding box center [481, 243] width 381 height 20
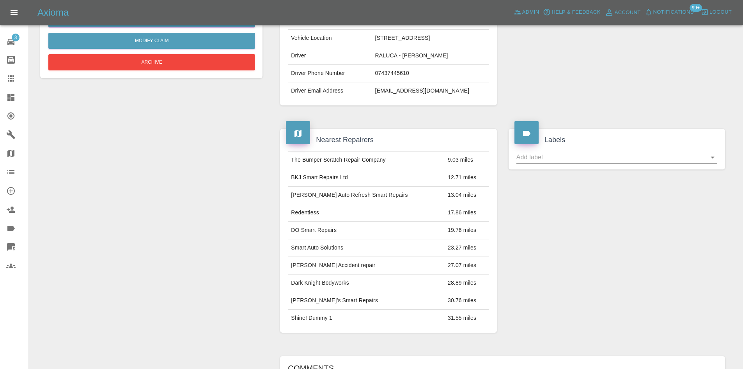
scroll to position [0, 0]
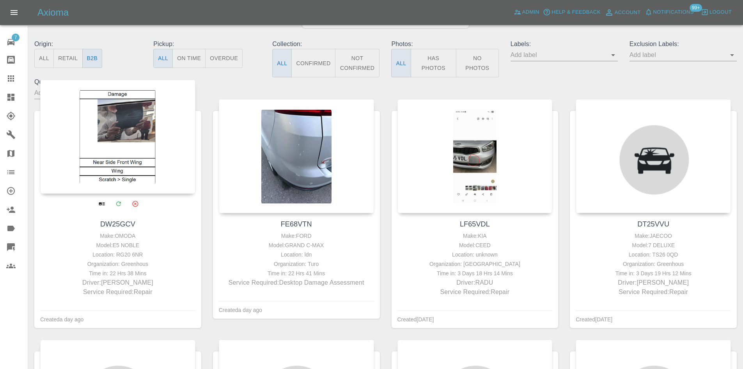
scroll to position [78, 0]
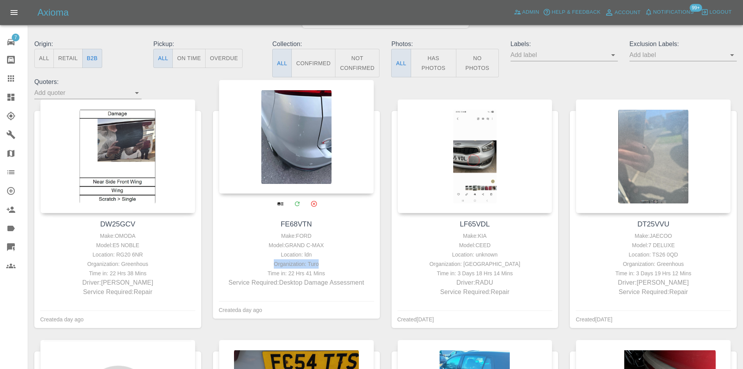
drag, startPoint x: 326, startPoint y: 265, endPoint x: 271, endPoint y: 266, distance: 54.6
click at [271, 266] on div "Organization: Turo" at bounding box center [296, 263] width 151 height 9
click at [313, 261] on div "Organization: Turo" at bounding box center [296, 263] width 151 height 9
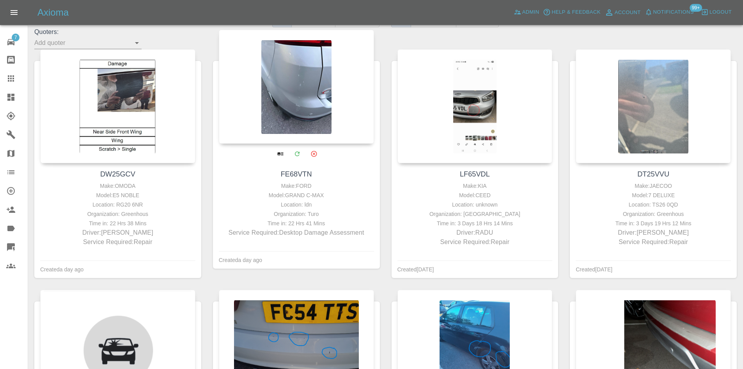
scroll to position [118, 0]
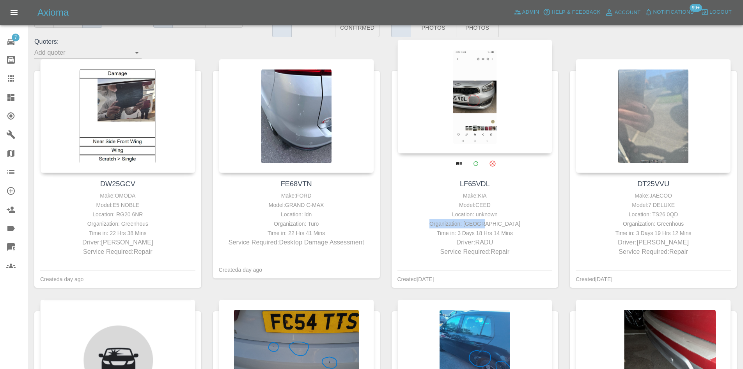
drag, startPoint x: 503, startPoint y: 218, endPoint x: 516, endPoint y: 222, distance: 13.5
click at [516, 222] on div "Make: KIA Model: CEED Location: unknown Organization: Q Park Time in: 3 Days 18…" at bounding box center [475, 224] width 151 height 66
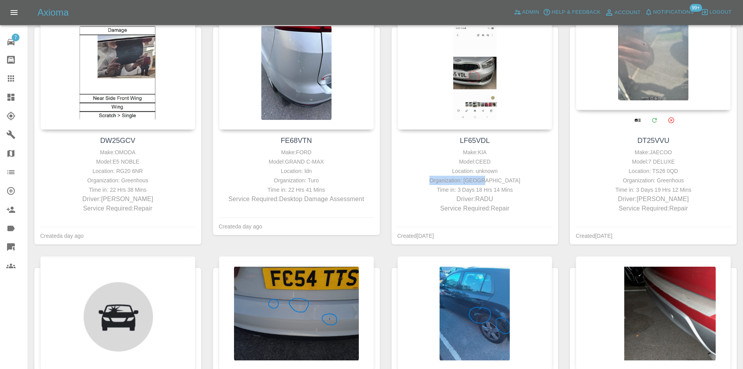
scroll to position [352, 0]
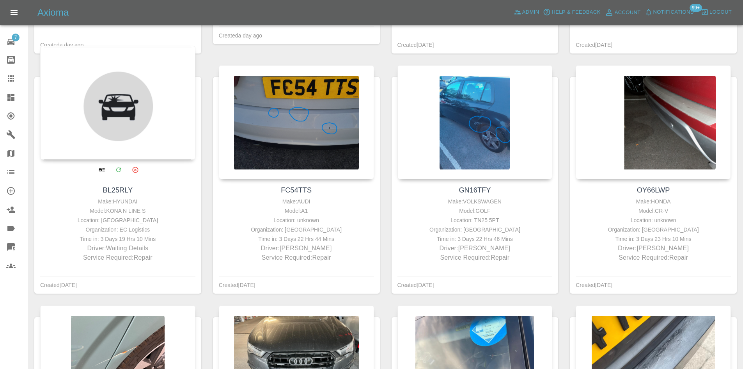
click at [149, 236] on div "Time in: 3 Days 19 Hrs 10 Mins" at bounding box center [117, 238] width 151 height 9
drag, startPoint x: 155, startPoint y: 229, endPoint x: 53, endPoint y: 231, distance: 102.3
click at [53, 231] on div "Organization: EC Logistics" at bounding box center [117, 229] width 151 height 9
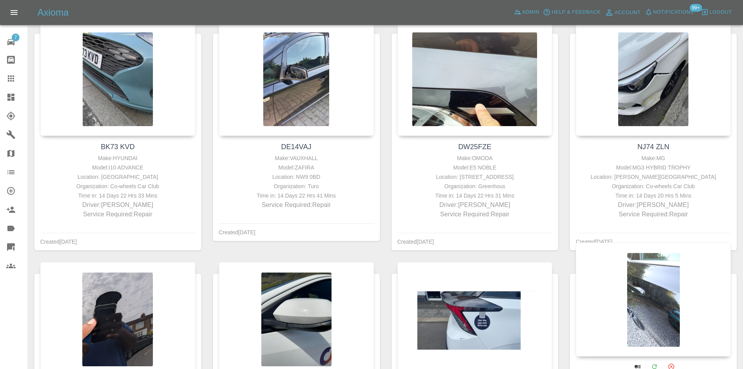
scroll to position [1484, 0]
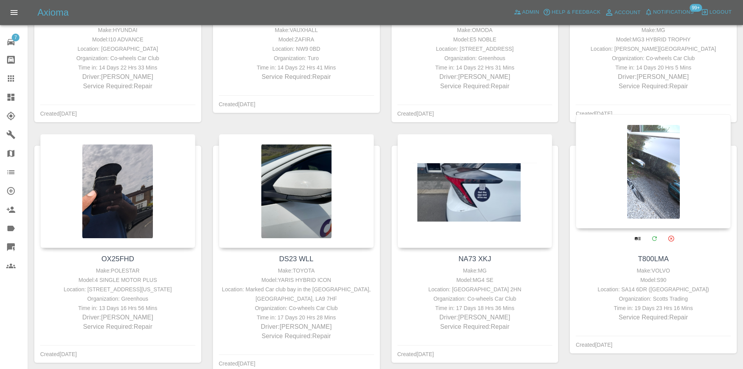
click at [646, 172] on div at bounding box center [653, 171] width 155 height 114
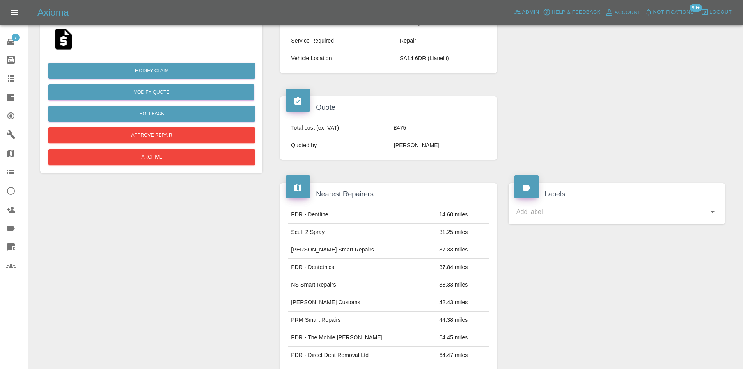
scroll to position [106, 0]
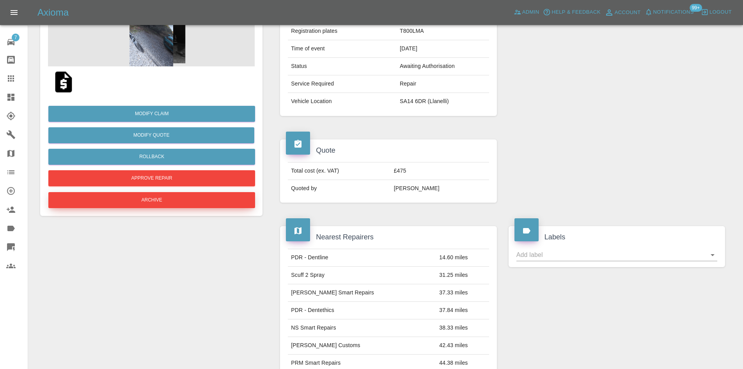
click at [162, 204] on button "Archive" at bounding box center [151, 200] width 207 height 16
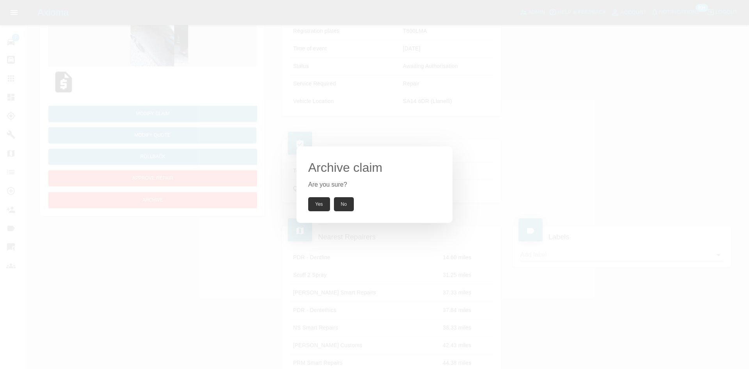
click at [315, 210] on button "Yes" at bounding box center [319, 204] width 22 height 14
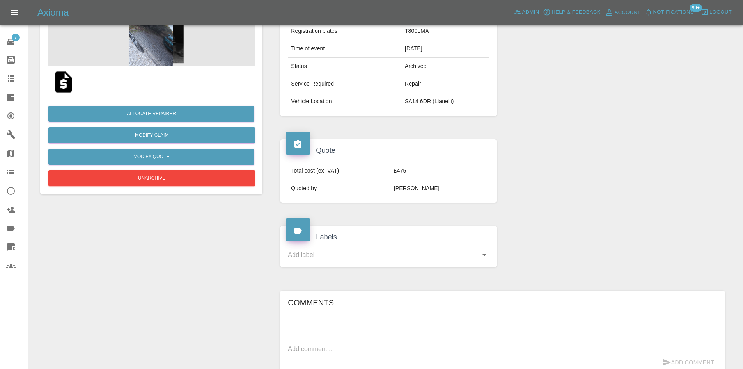
scroll to position [372, 0]
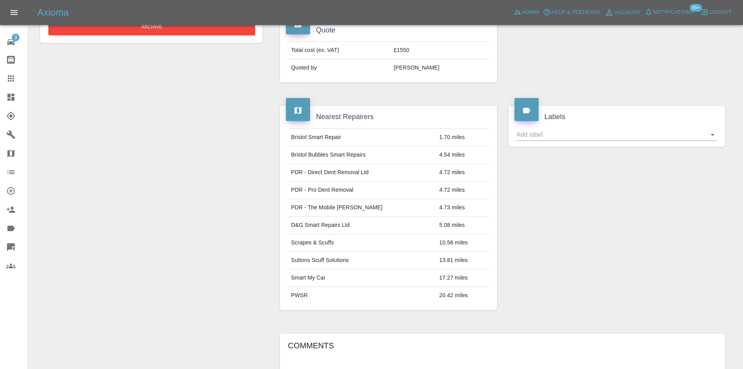
scroll to position [143, 0]
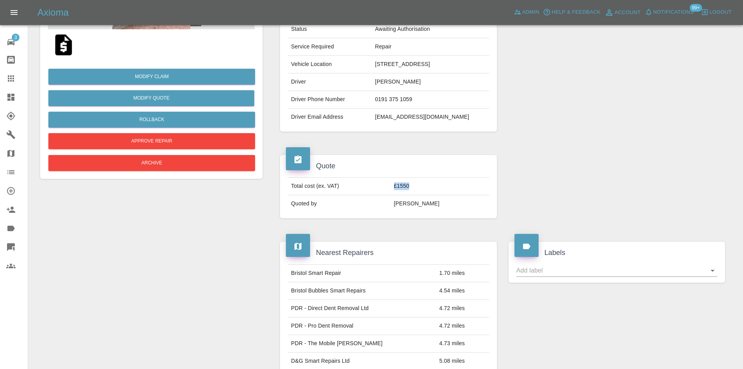
drag, startPoint x: 430, startPoint y: 186, endPoint x: 389, endPoint y: 191, distance: 41.3
click at [389, 191] on tr "Total cost (ex. VAT) £1550" at bounding box center [388, 187] width 201 height 18
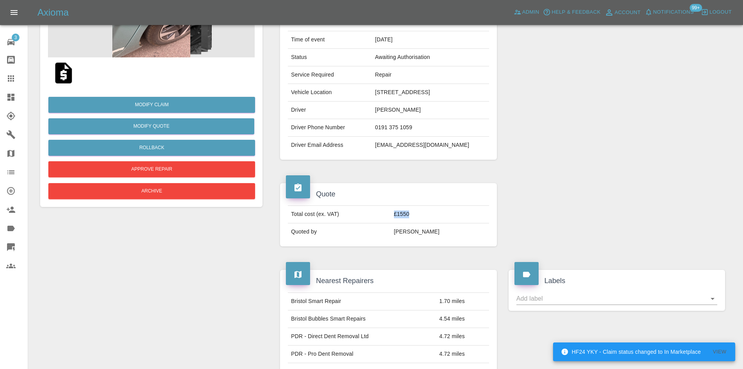
scroll to position [104, 0]
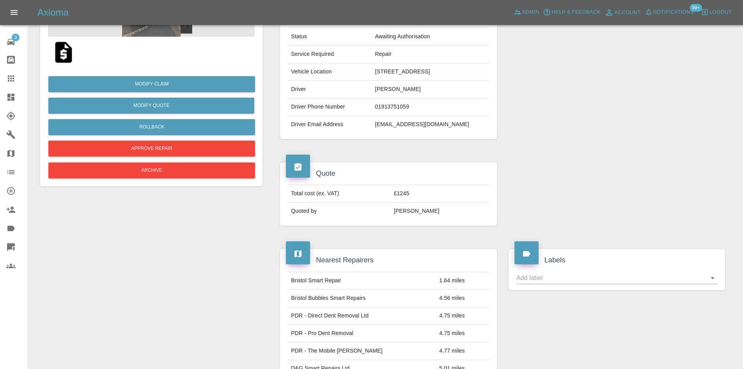
scroll to position [234, 0]
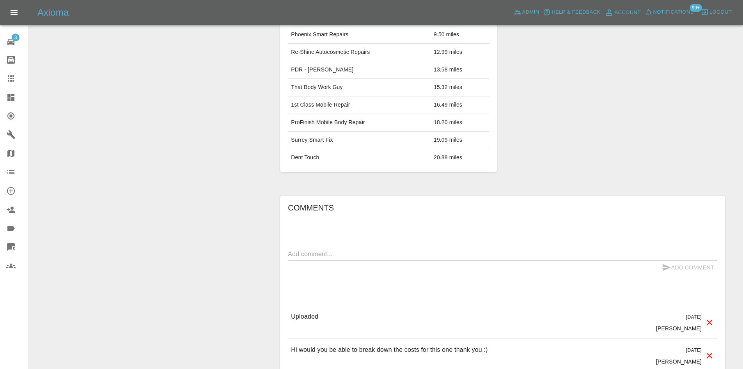
scroll to position [572, 0]
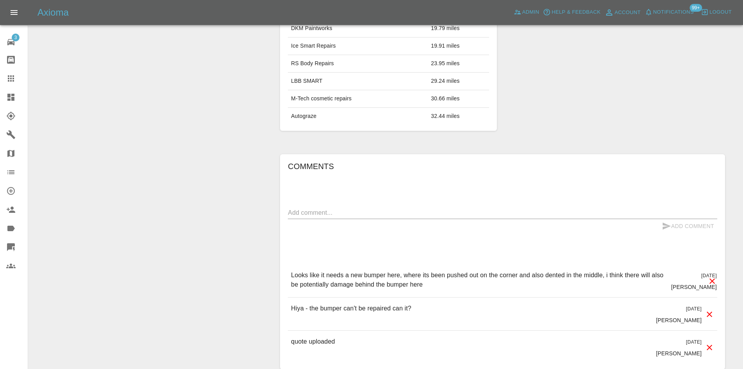
scroll to position [539, 0]
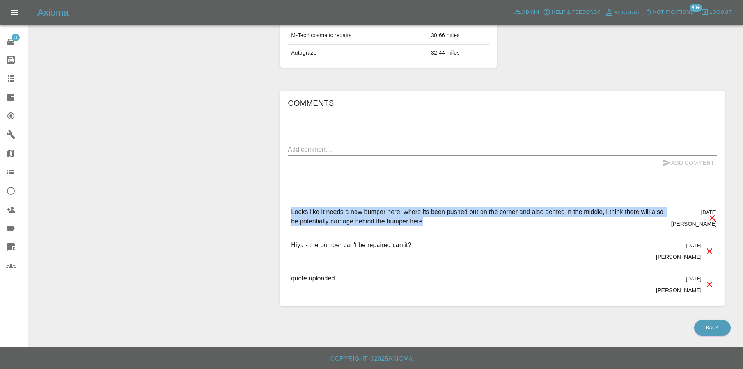
drag, startPoint x: 421, startPoint y: 223, endPoint x: 286, endPoint y: 204, distance: 136.8
click at [286, 204] on div "Comments x Add Comment Looks like it needs a new bumper here, where its been pu…" at bounding box center [502, 198] width 445 height 215
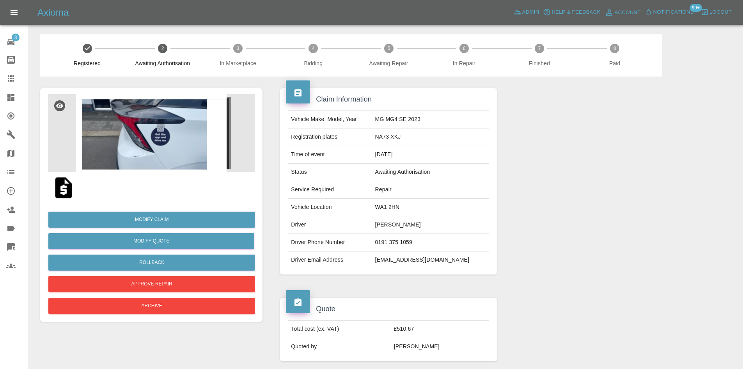
scroll to position [429, 0]
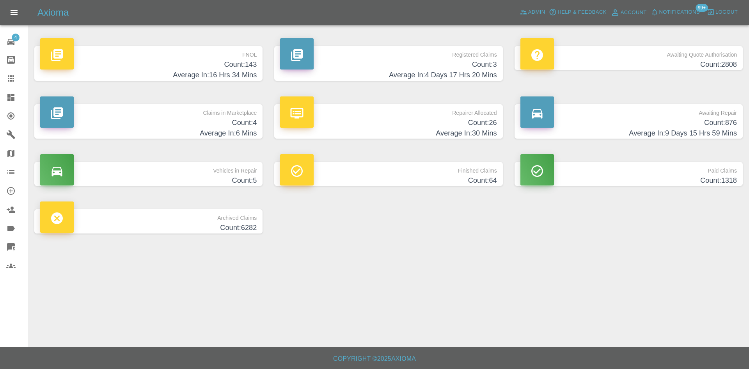
click at [377, 126] on h4 "Count: 26" at bounding box center [388, 122] width 217 height 11
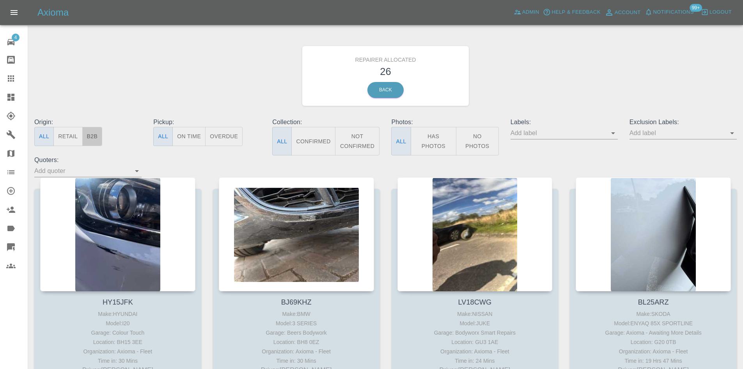
click at [96, 137] on button "B2B" at bounding box center [92, 136] width 20 height 19
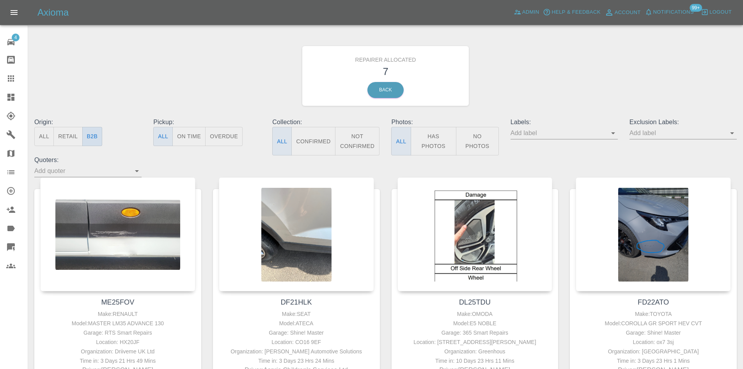
click at [87, 136] on button "B2B" at bounding box center [92, 136] width 20 height 19
click at [65, 138] on button "Retail" at bounding box center [67, 136] width 29 height 19
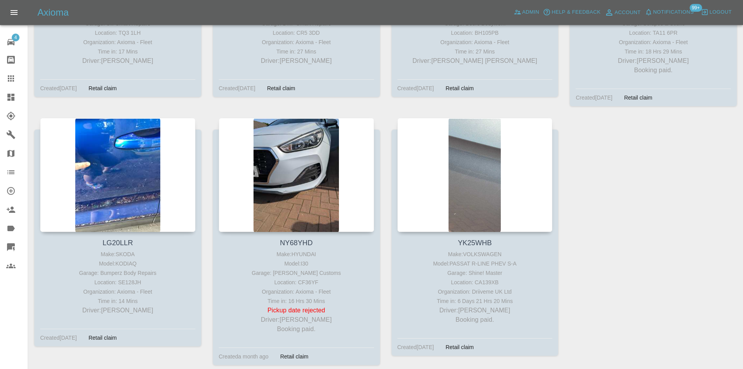
scroll to position [1078, 0]
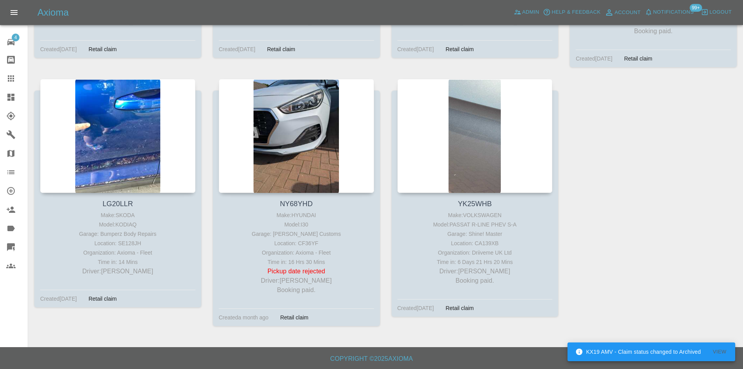
click at [10, 100] on icon at bounding box center [10, 97] width 7 height 7
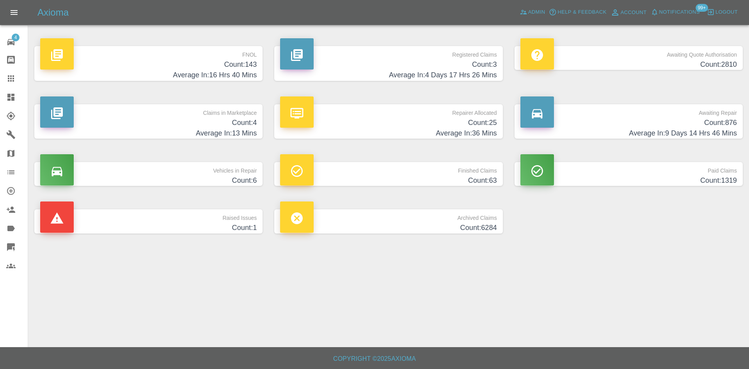
click at [621, 115] on p "Awaiting Repair" at bounding box center [629, 110] width 217 height 13
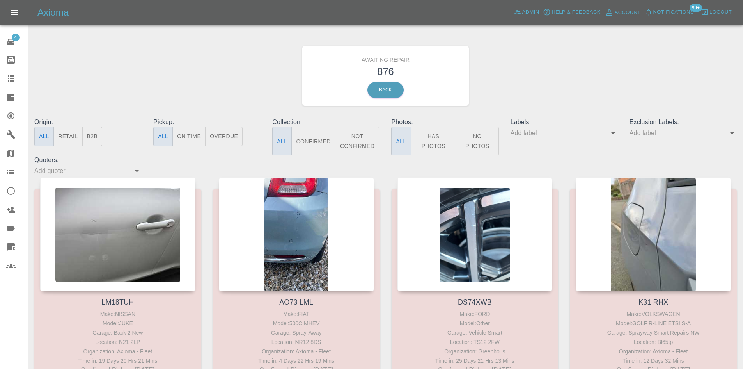
click at [99, 131] on button "B2B" at bounding box center [92, 136] width 20 height 19
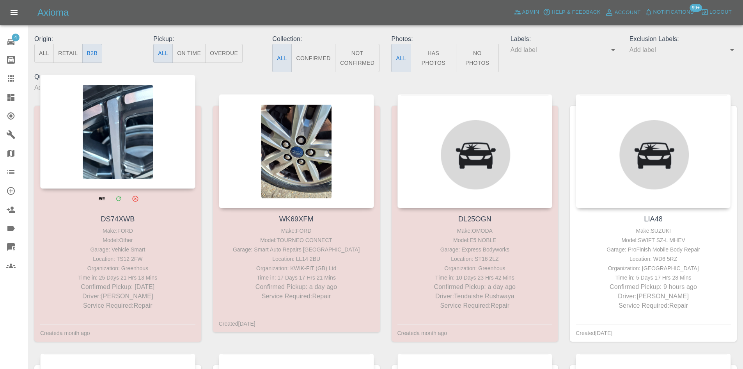
scroll to position [156, 0]
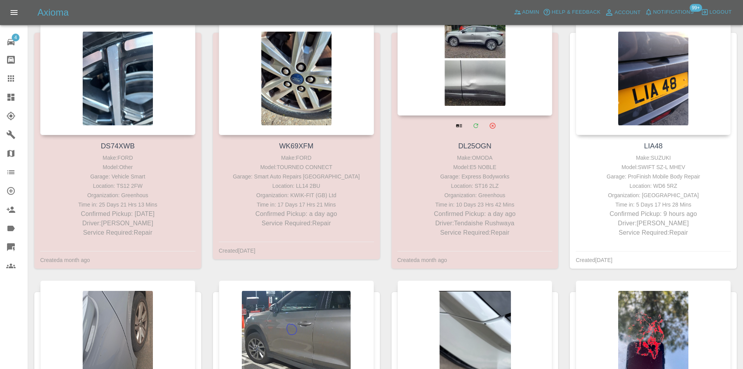
click at [523, 95] on div at bounding box center [475, 59] width 155 height 114
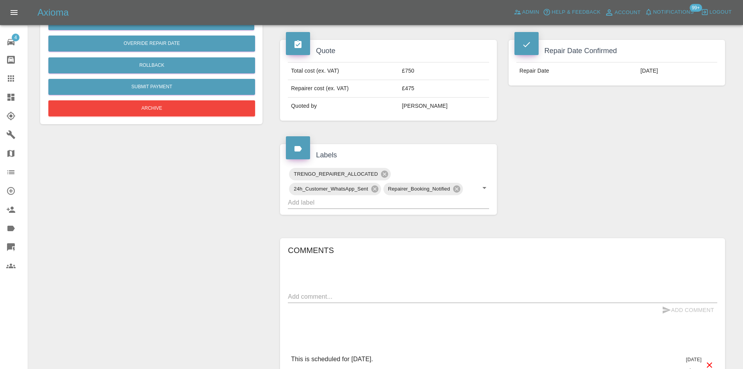
scroll to position [312, 0]
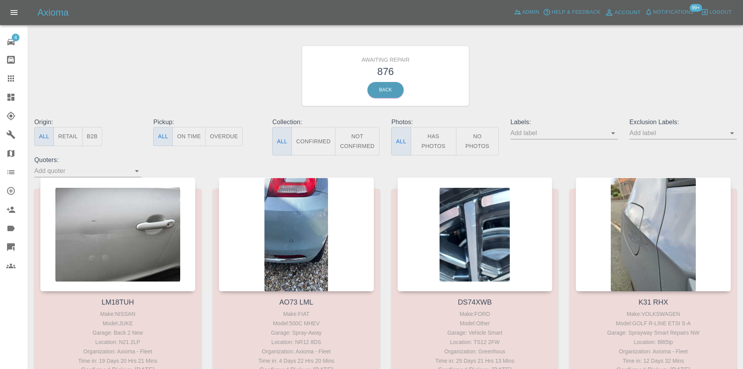
click at [92, 135] on button "B2B" at bounding box center [92, 136] width 20 height 19
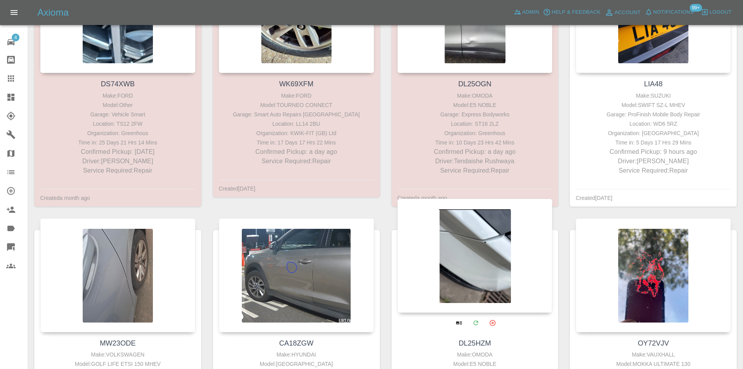
scroll to position [312, 0]
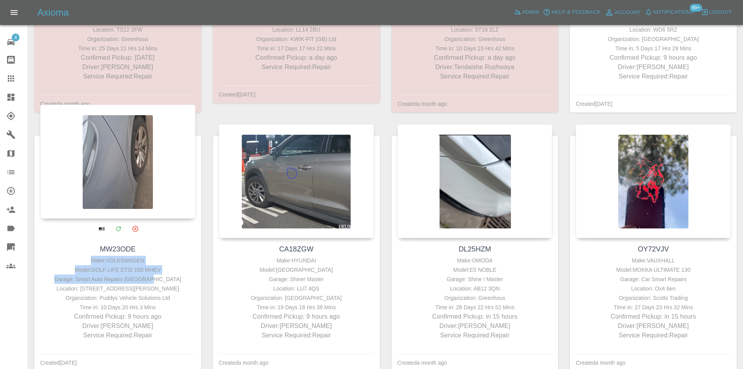
drag, startPoint x: 169, startPoint y: 278, endPoint x: 68, endPoint y: 255, distance: 104.0
click at [68, 255] on div "MW23ODE Make: VOLKSWAGEN Model: GOLF LIFE ETSI 150 MHEV Garage: Smart Auto Repa…" at bounding box center [117, 292] width 167 height 108
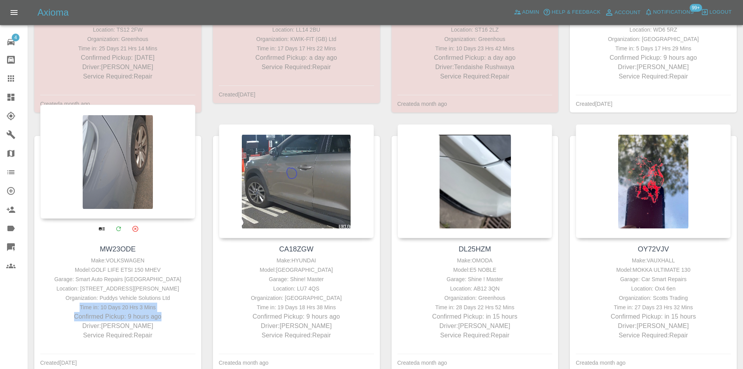
drag, startPoint x: 171, startPoint y: 315, endPoint x: 76, endPoint y: 307, distance: 95.2
click at [76, 307] on div "Make: VOLKSWAGEN Model: GOLF LIFE ETSI 150 MHEV Garage: Smart Auto Repairs Ches…" at bounding box center [117, 298] width 151 height 84
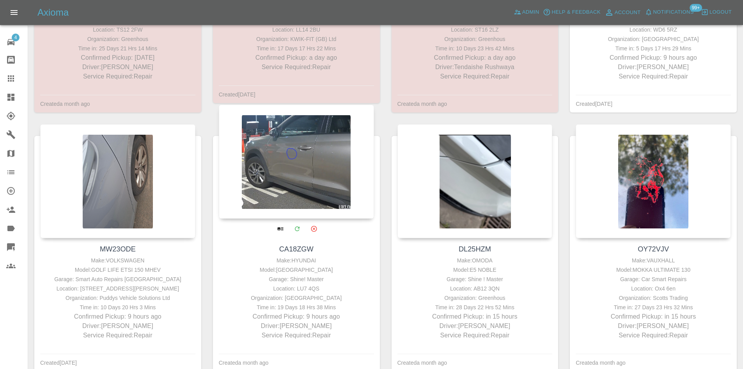
click at [293, 308] on div "Time in: 19 Days 18 Hrs 38 Mins" at bounding box center [296, 306] width 151 height 9
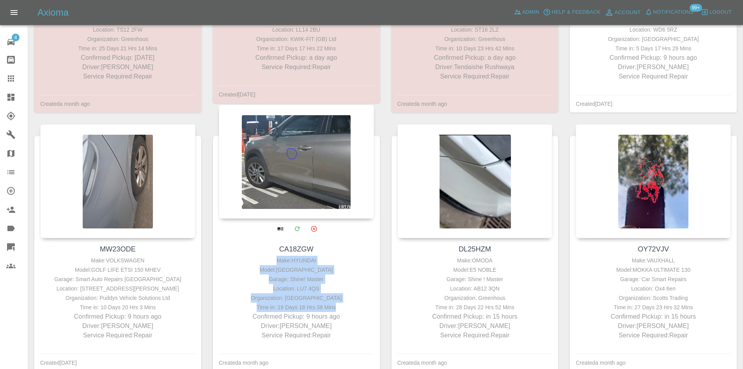
drag, startPoint x: 357, startPoint y: 309, endPoint x: 250, endPoint y: 258, distance: 119.0
click at [250, 258] on div "Make: HYUNDAI Model: TUCSON Garage: Shine! Master Location: LU7 4QS Organizatio…" at bounding box center [296, 298] width 151 height 84
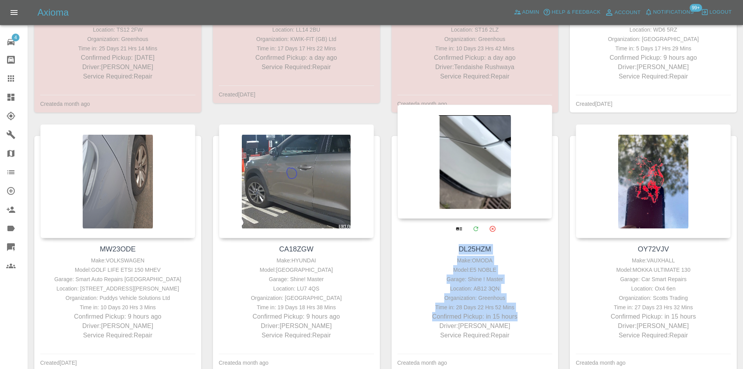
drag, startPoint x: 522, startPoint y: 315, endPoint x: 444, endPoint y: 245, distance: 104.5
click at [444, 245] on div "DL25HZM Make: OMODA Model: E5 NOBLE Garage: Shine ! Master Location: AB12 3QN O…" at bounding box center [475, 292] width 167 height 108
click at [481, 291] on div "Location: AB12 3QN" at bounding box center [475, 288] width 151 height 9
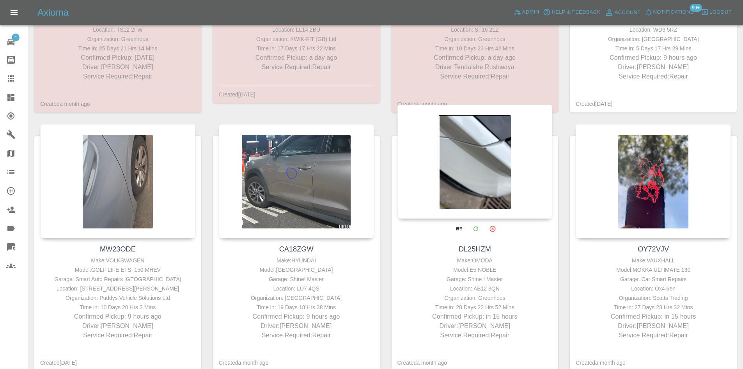
click at [481, 289] on div "Location: AB12 3QN" at bounding box center [475, 288] width 151 height 9
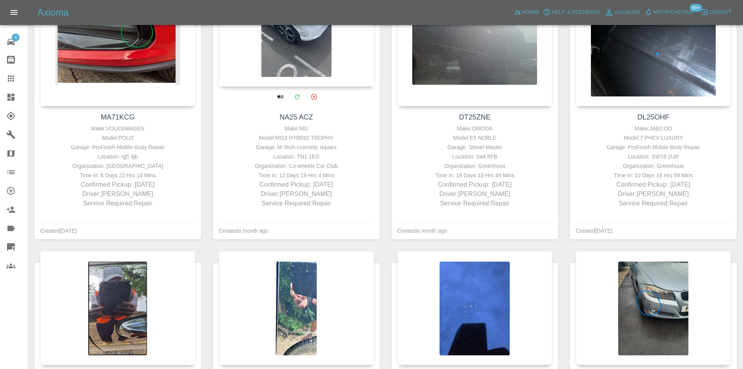
scroll to position [820, 0]
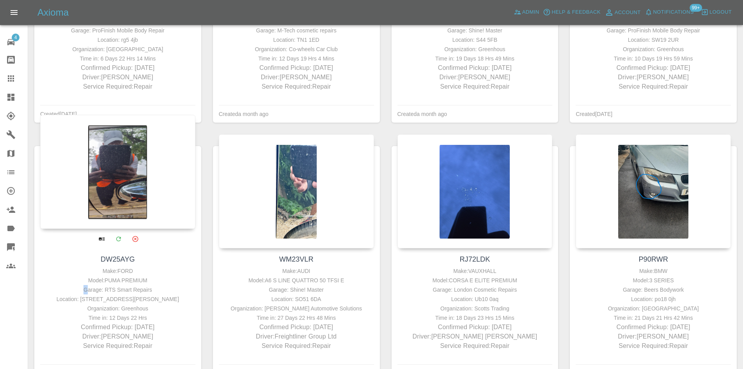
drag, startPoint x: 170, startPoint y: 284, endPoint x: 89, endPoint y: 284, distance: 80.8
click at [89, 284] on div "Make: FORD Model: PUMA PREMIUM Garage: RTS Smart Repairs Location: 1, ASHBOURNE…" at bounding box center [117, 308] width 151 height 84
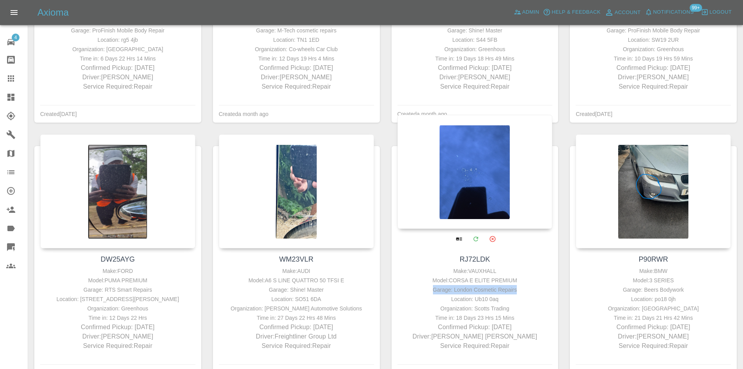
drag, startPoint x: 540, startPoint y: 288, endPoint x: 399, endPoint y: 292, distance: 140.6
click at [400, 292] on div "Garage: London Cosmetic Repairs" at bounding box center [475, 289] width 151 height 9
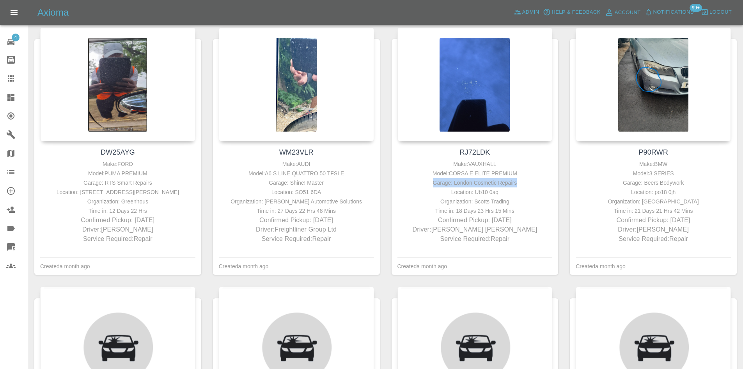
scroll to position [1093, 0]
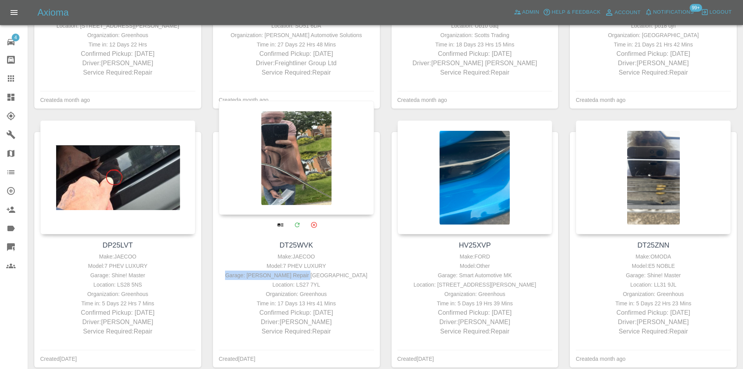
drag, startPoint x: 351, startPoint y: 276, endPoint x: 252, endPoint y: 277, distance: 99.5
click at [252, 277] on div "Garage: JK Smart Repair Leeds" at bounding box center [296, 274] width 151 height 9
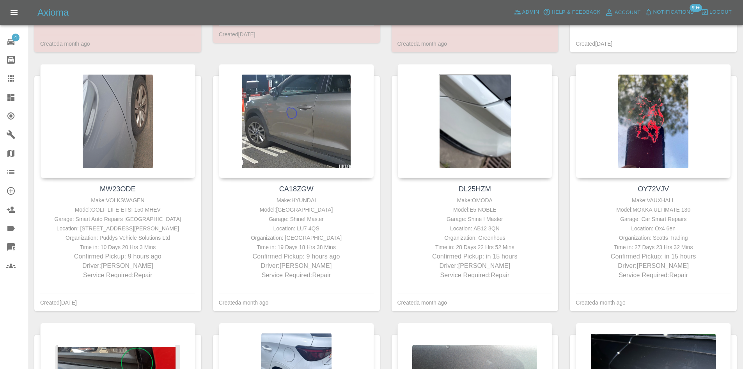
scroll to position [339, 0]
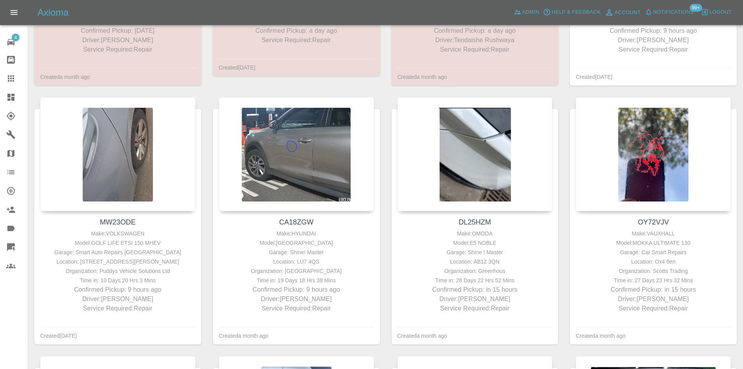
click at [14, 95] on icon at bounding box center [10, 97] width 7 height 7
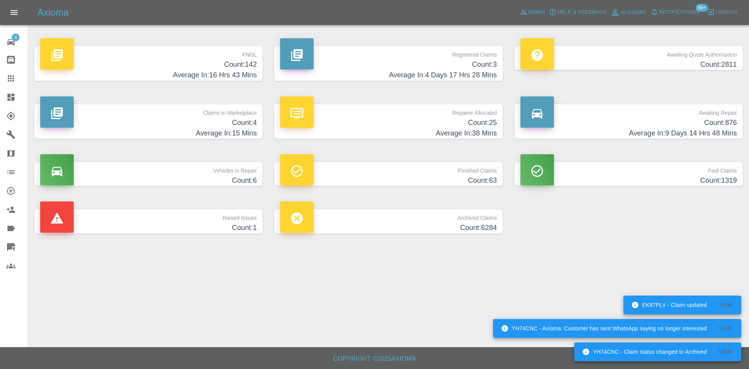
click at [429, 119] on h4 "Count: 25" at bounding box center [388, 122] width 217 height 11
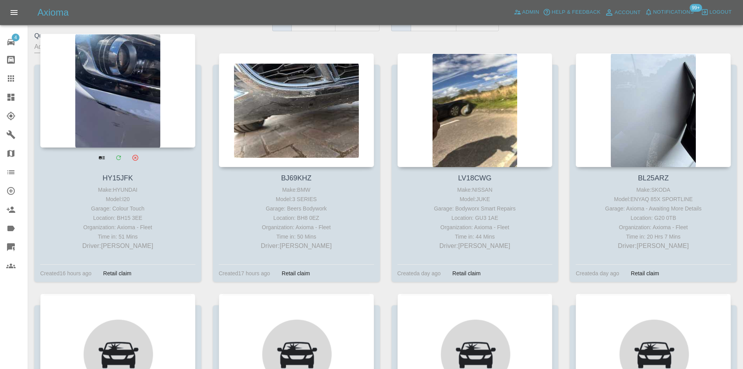
scroll to position [273, 0]
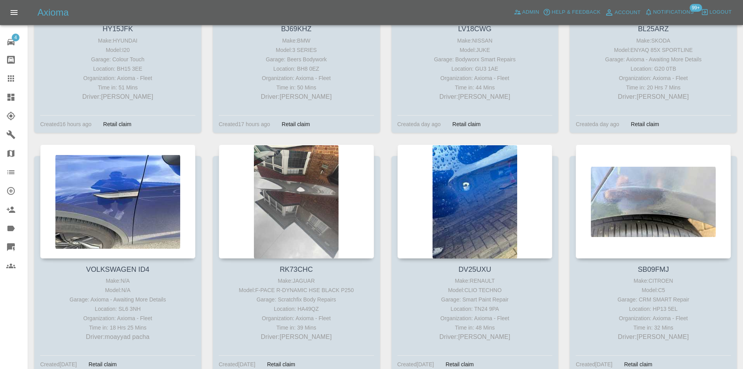
click at [0, 96] on link "Dashboard" at bounding box center [14, 97] width 28 height 19
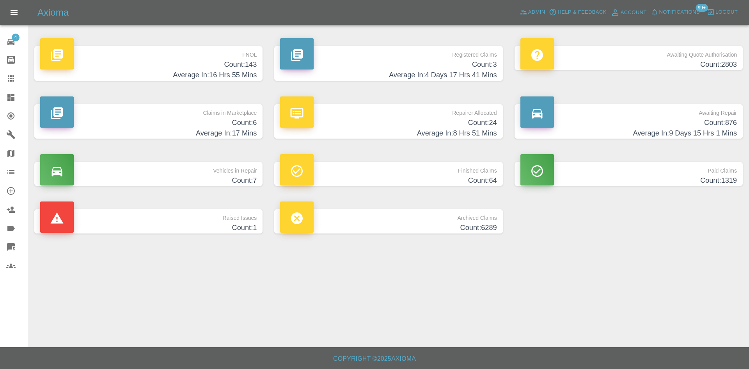
click at [366, 127] on h4 "Count: 24" at bounding box center [388, 122] width 217 height 11
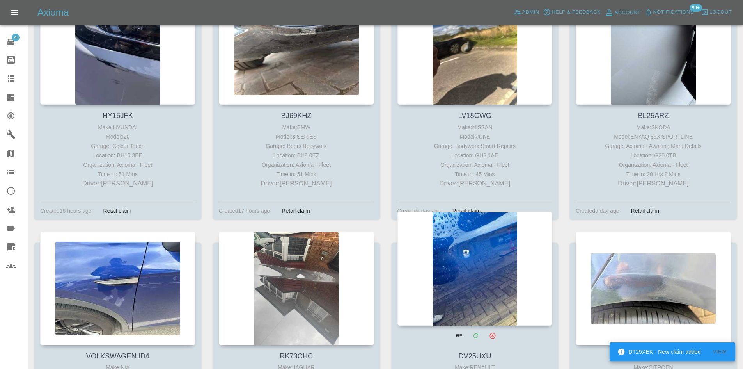
scroll to position [351, 0]
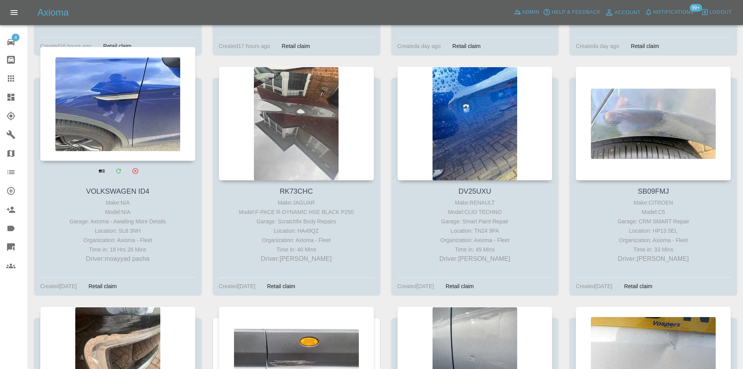
click at [128, 119] on div at bounding box center [117, 104] width 155 height 114
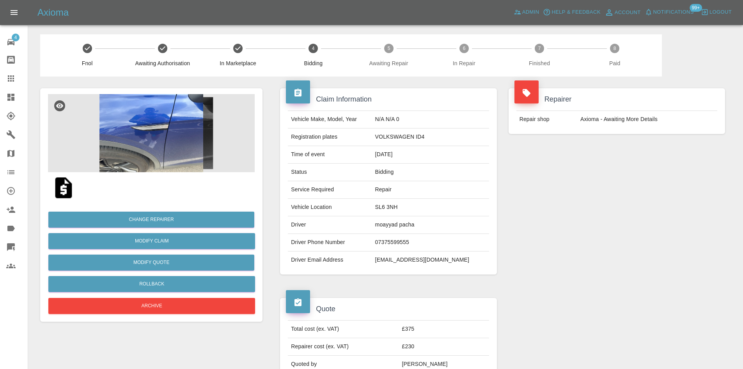
click at [151, 112] on img at bounding box center [151, 133] width 207 height 78
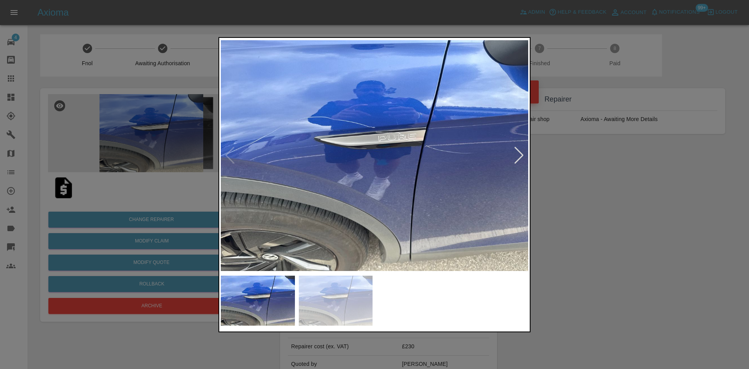
click at [517, 151] on div at bounding box center [519, 155] width 11 height 17
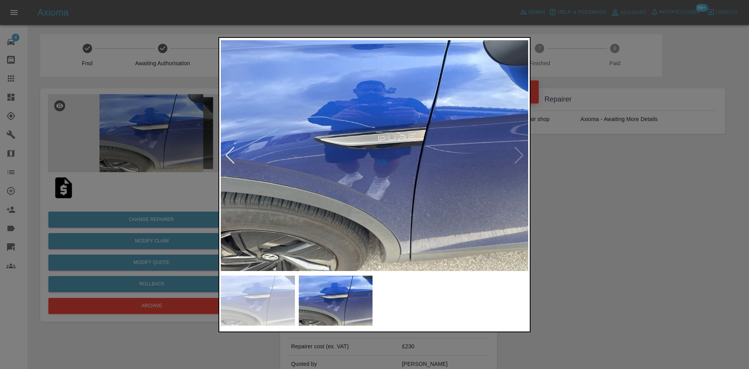
click at [566, 154] on div at bounding box center [374, 184] width 749 height 369
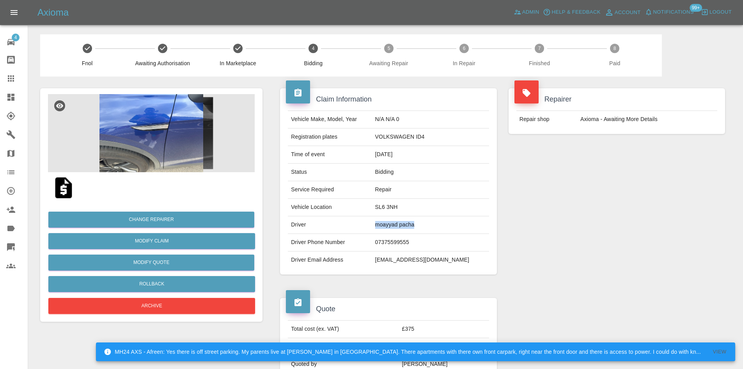
drag, startPoint x: 433, startPoint y: 225, endPoint x: 382, endPoint y: 226, distance: 51.5
click at [382, 226] on tr "Driver moayyad pacha" at bounding box center [388, 225] width 201 height 18
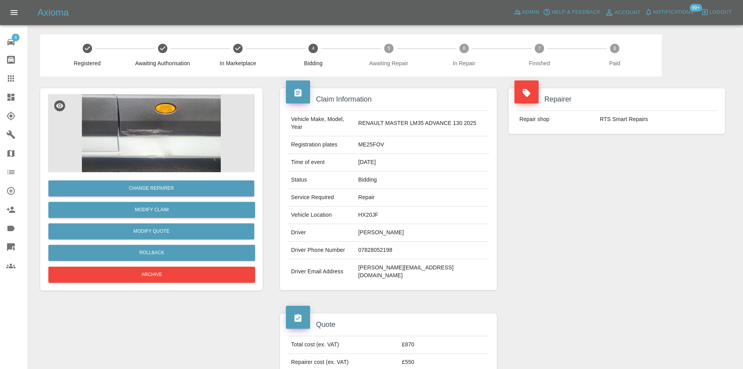
drag, startPoint x: 176, startPoint y: -11, endPoint x: 174, endPoint y: -20, distance: 9.5
click at [174, 0] on html "Axioma Admin Help & Feedback Account Notifications 99+ Logout 4 Repair home Bod…" at bounding box center [371, 331] width 743 height 663
click at [192, 144] on img at bounding box center [151, 133] width 207 height 78
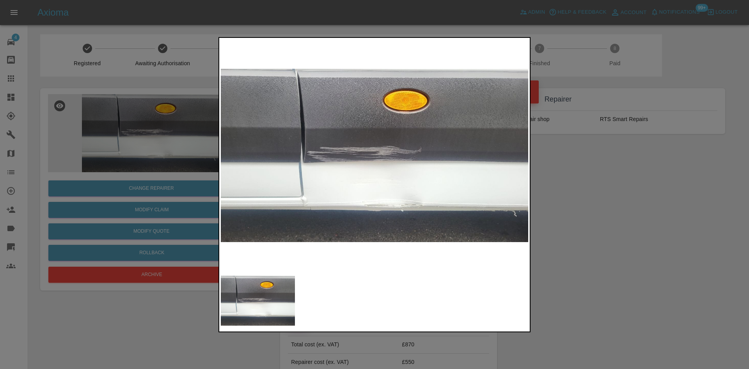
click at [582, 212] on div at bounding box center [374, 184] width 749 height 369
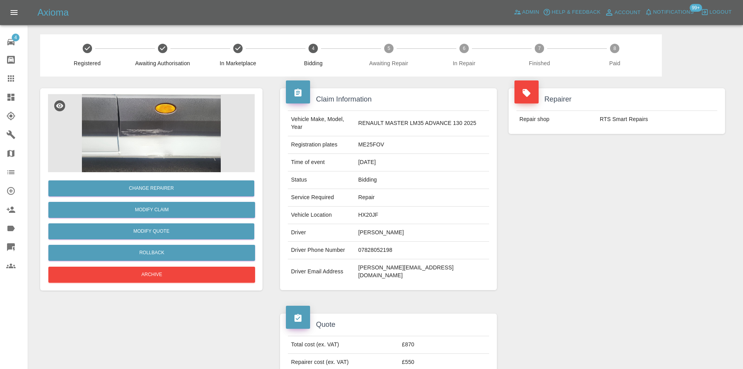
click at [119, 149] on img at bounding box center [151, 133] width 207 height 78
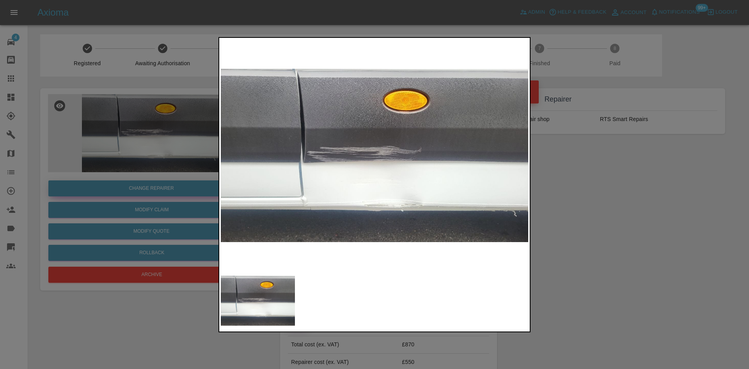
click at [81, 189] on div at bounding box center [374, 184] width 749 height 369
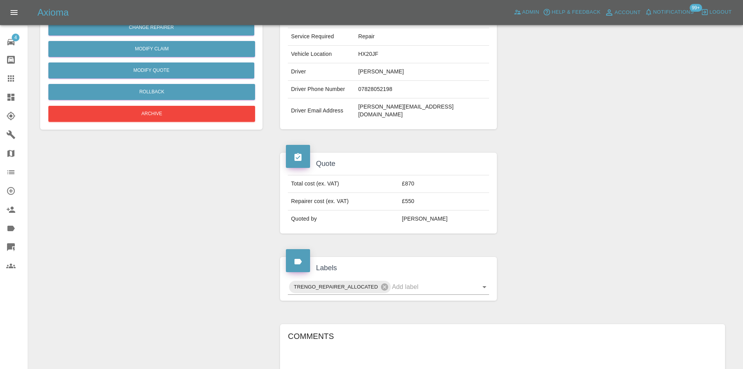
scroll to position [45, 0]
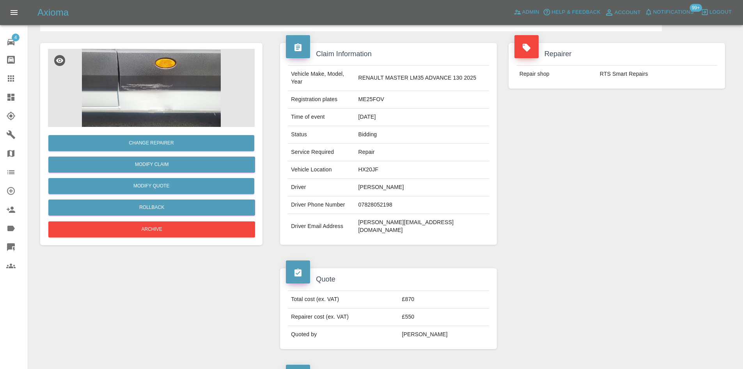
click at [385, 165] on td "HX20JF" at bounding box center [423, 170] width 134 height 18
click at [383, 165] on td "HX20JF" at bounding box center [423, 170] width 134 height 18
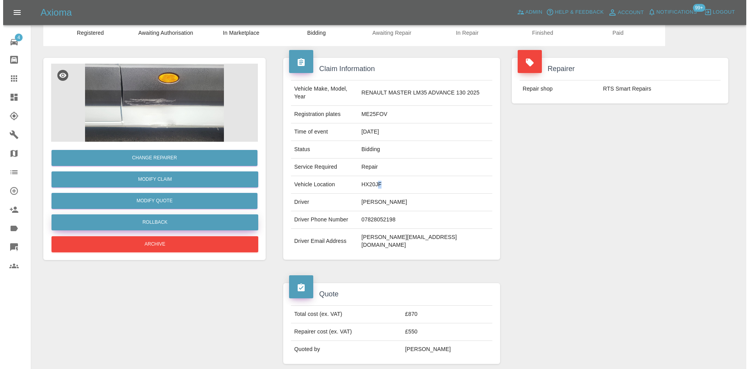
scroll to position [0, 0]
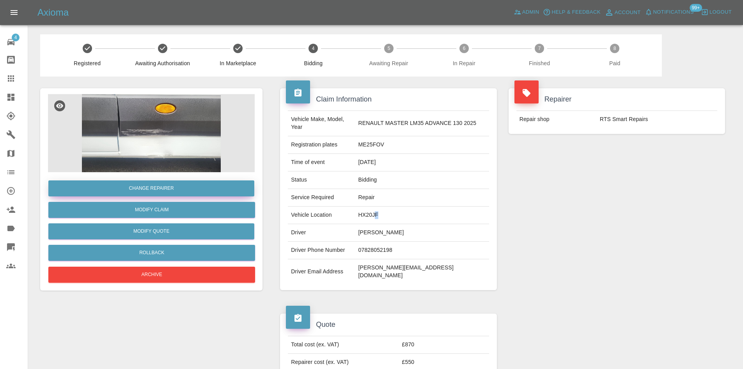
click at [163, 187] on button "Change Repairer" at bounding box center [151, 188] width 206 height 16
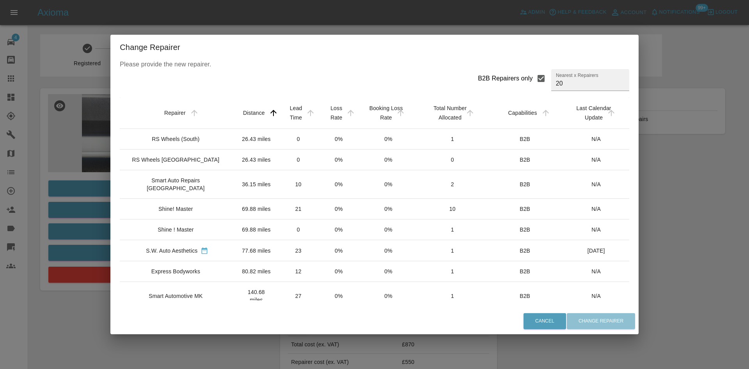
click at [725, 153] on div "Change Repairer Please provide the new repairer. B2B Repairers only Nearest x R…" at bounding box center [374, 184] width 749 height 369
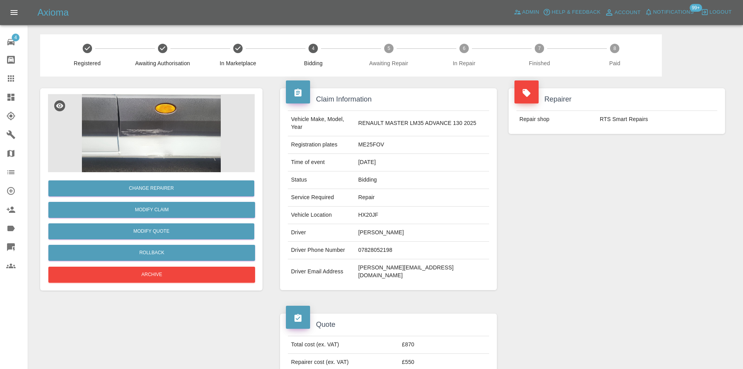
click at [392, 208] on td "HX20JF" at bounding box center [423, 215] width 134 height 18
click at [379, 207] on td "HX20JF" at bounding box center [423, 215] width 134 height 18
copy td "HX20JF"
click at [414, 262] on td "steve@grandstandgroundcare.co.uk" at bounding box center [423, 271] width 134 height 25
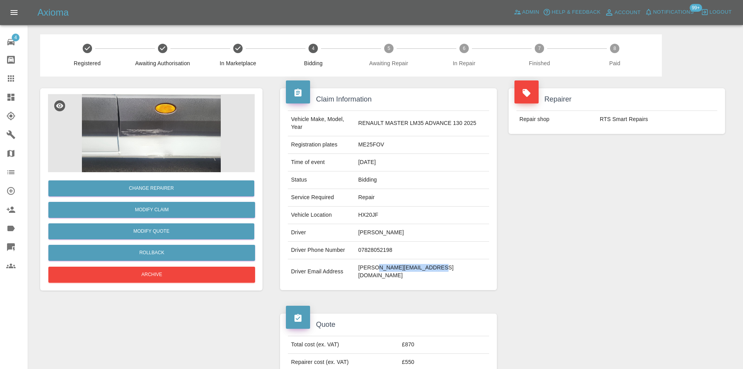
click at [414, 262] on td "steve@grandstandgroundcare.co.uk" at bounding box center [423, 271] width 134 height 25
copy td "grandstandgroundcare"
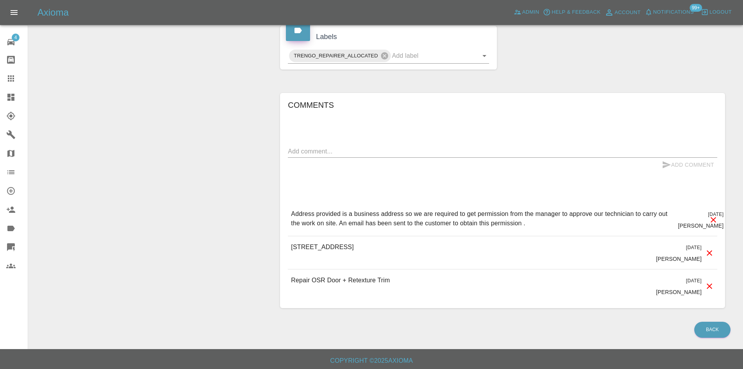
scroll to position [361, 0]
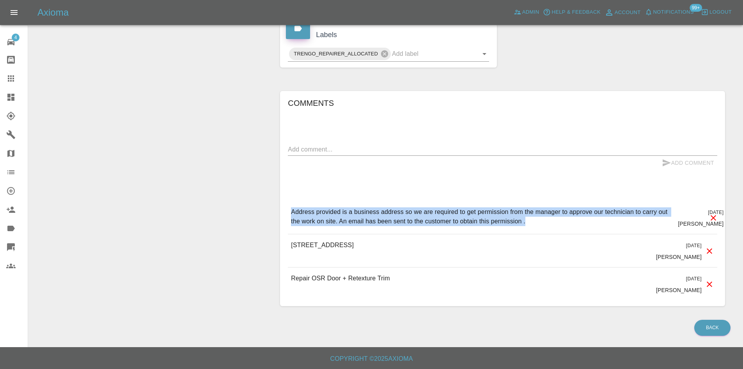
drag, startPoint x: 527, startPoint y: 223, endPoint x: 288, endPoint y: 208, distance: 239.3
click at [288, 208] on div "Address provided is a business address so we are required to get permission fro…" at bounding box center [503, 217] width 430 height 33
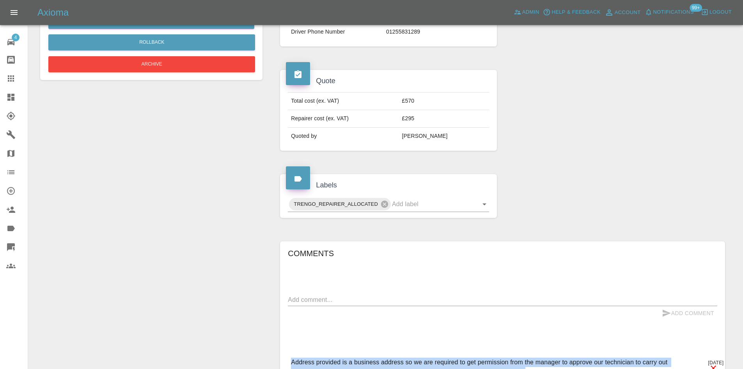
scroll to position [127, 0]
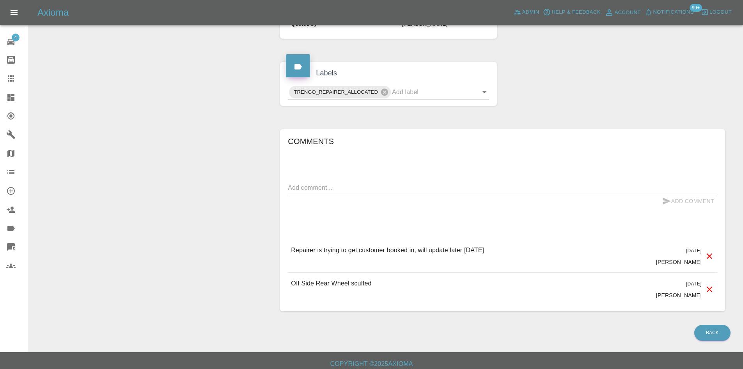
scroll to position [328, 0]
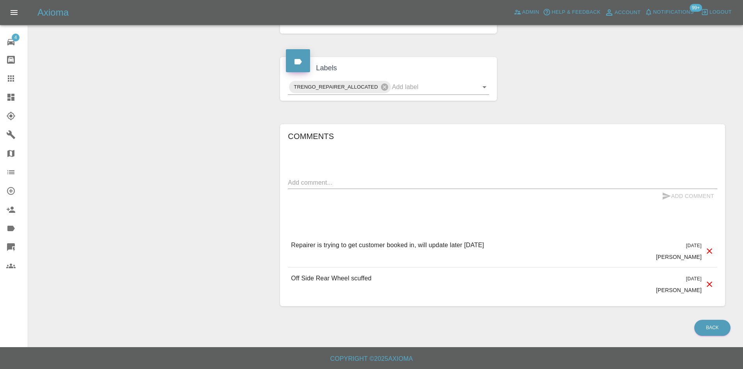
click at [342, 168] on div "Comments x Add Comment Repairer is trying to get customer booked in, will updat…" at bounding box center [503, 215] width 430 height 171
click at [347, 188] on div "x" at bounding box center [503, 182] width 430 height 12
click at [347, 184] on textarea at bounding box center [503, 182] width 430 height 9
paste textarea "Hi I don’t . Currently have the car as it in the garage I’m not sure when it wi…"
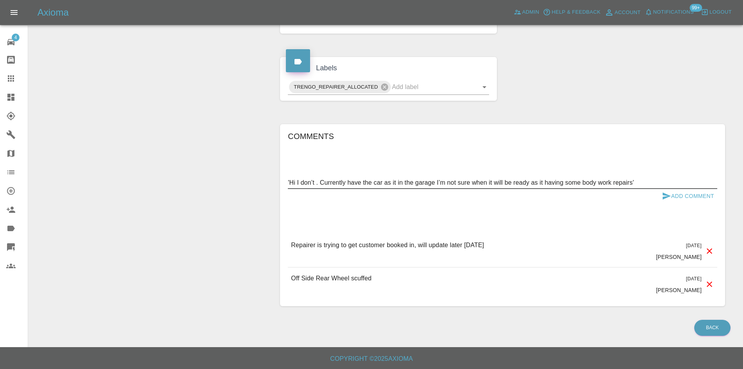
type textarea "'Hi I don’t . Currently have the car as it in the garage I’m not sure when it w…"
click at [702, 199] on button "Add Comment" at bounding box center [688, 196] width 59 height 14
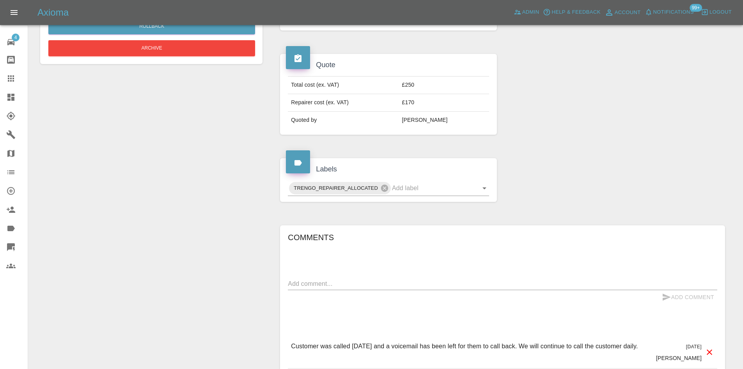
scroll to position [328, 0]
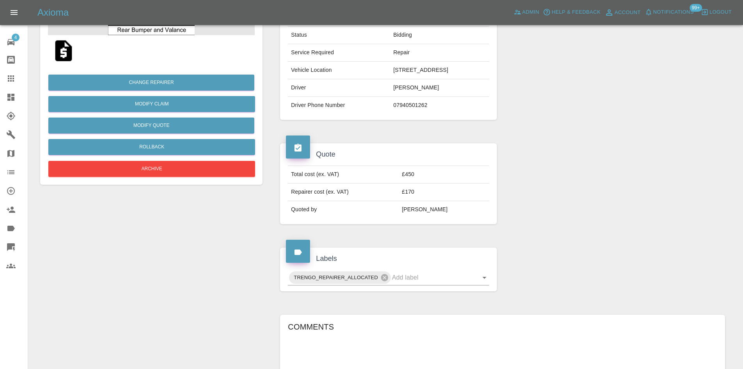
scroll to position [312, 0]
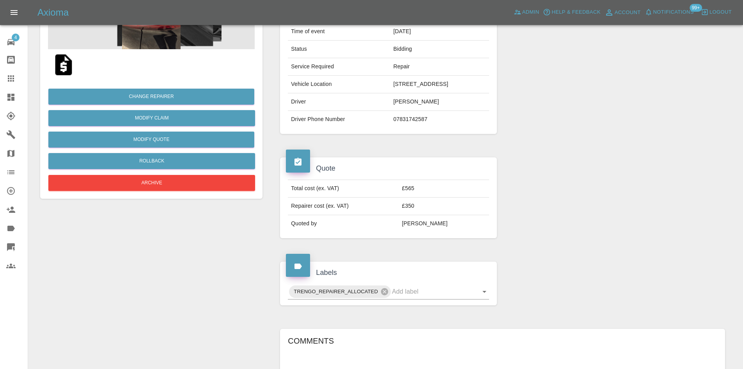
scroll to position [312, 0]
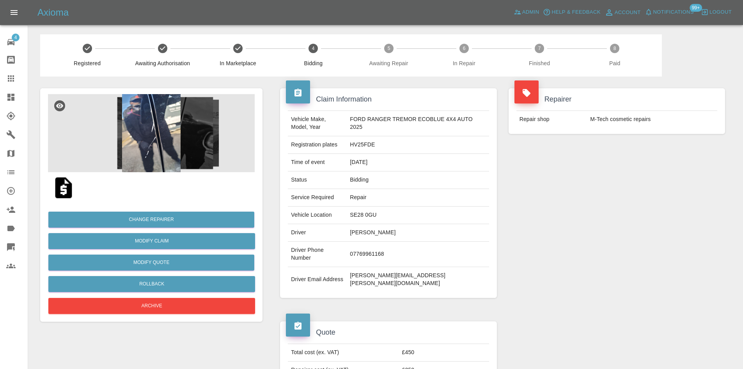
scroll to position [312, 0]
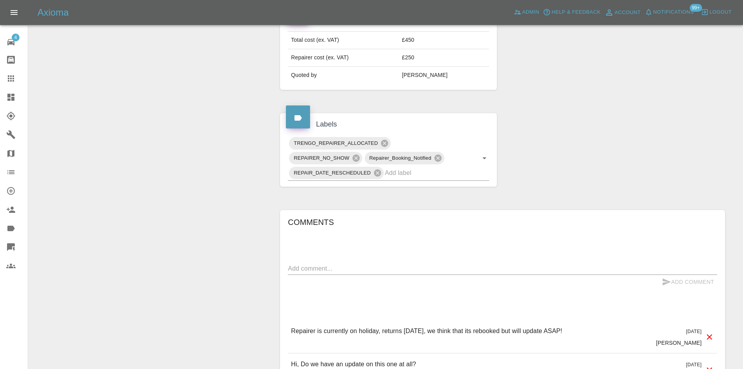
drag, startPoint x: 587, startPoint y: 315, endPoint x: 341, endPoint y: 319, distance: 245.5
click at [341, 320] on div "Repairer is currently on holiday, returns tomorrow, we think that its rebooked …" at bounding box center [503, 336] width 430 height 33
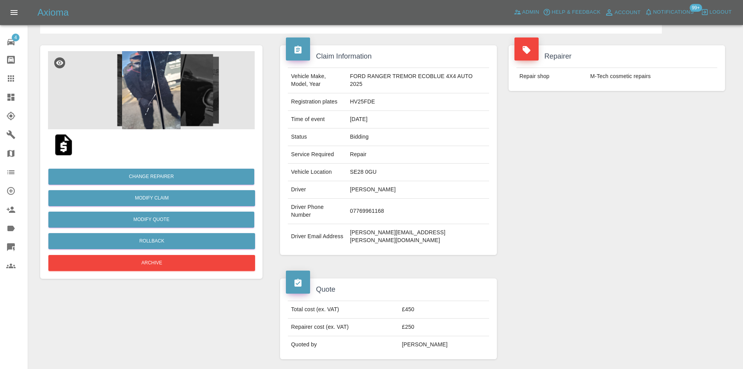
scroll to position [0, 0]
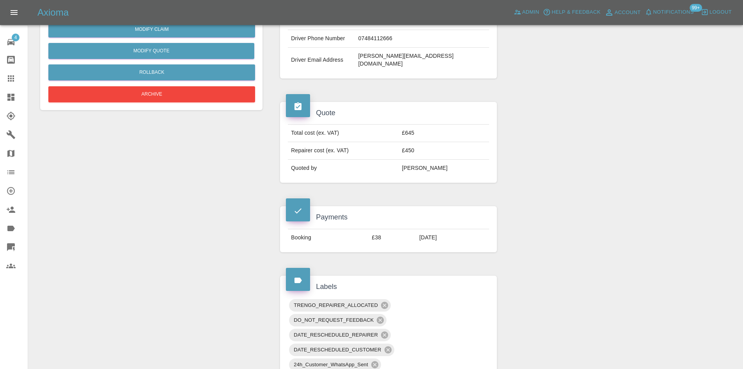
scroll to position [117, 0]
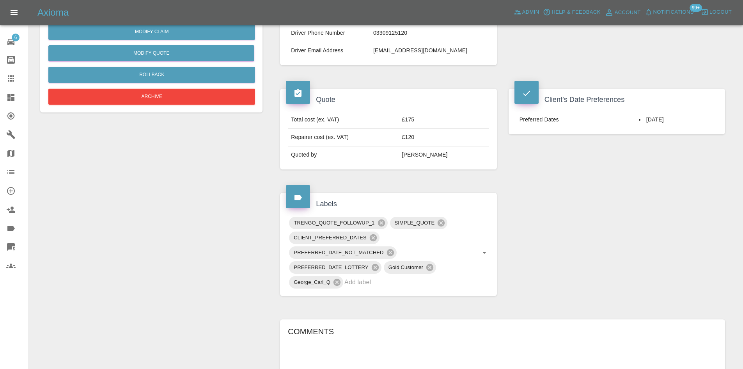
scroll to position [53, 0]
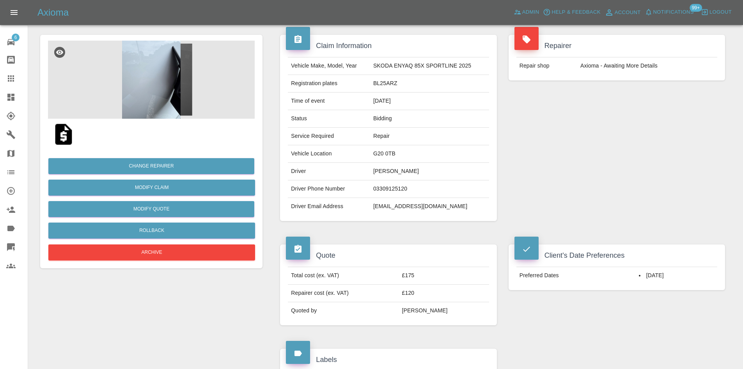
click at [172, 84] on img at bounding box center [151, 80] width 207 height 78
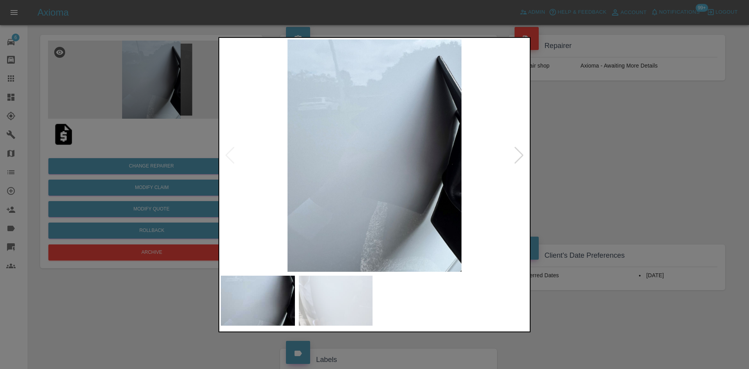
click at [525, 158] on img at bounding box center [375, 155] width 308 height 232
click at [523, 157] on div at bounding box center [519, 155] width 11 height 17
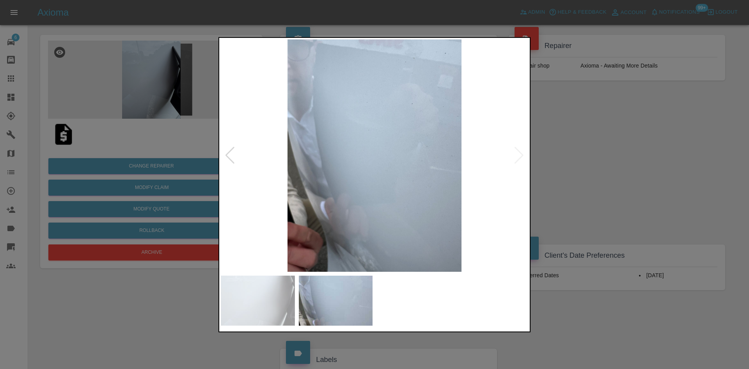
click at [523, 157] on img at bounding box center [375, 155] width 308 height 232
click at [664, 177] on div at bounding box center [374, 184] width 749 height 369
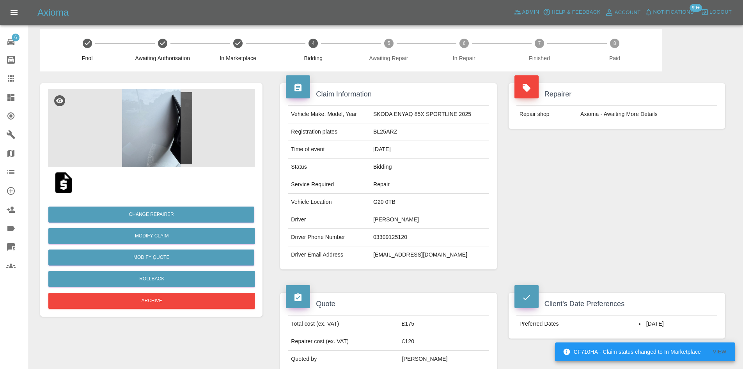
scroll to position [0, 0]
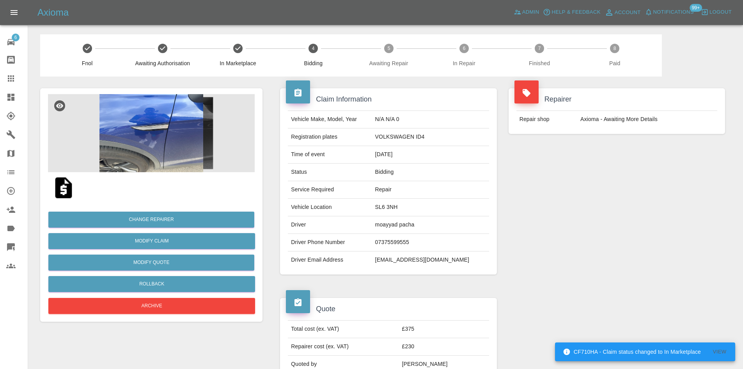
click at [149, 132] on img at bounding box center [151, 133] width 207 height 78
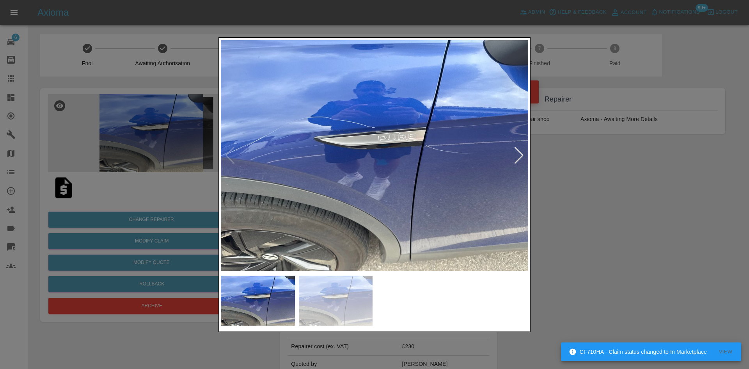
click at [520, 155] on div at bounding box center [519, 155] width 11 height 17
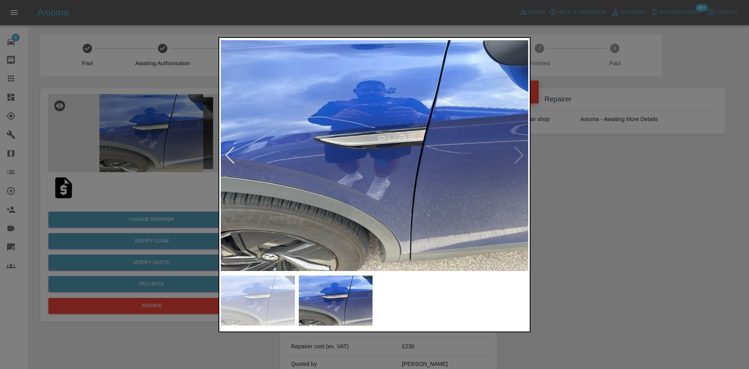
click at [688, 160] on div at bounding box center [374, 184] width 749 height 369
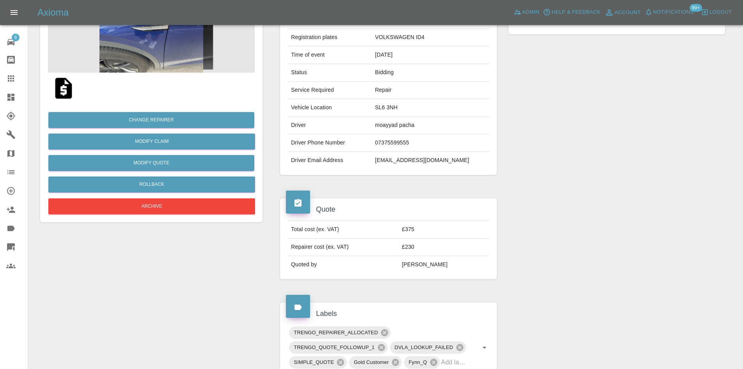
scroll to position [156, 0]
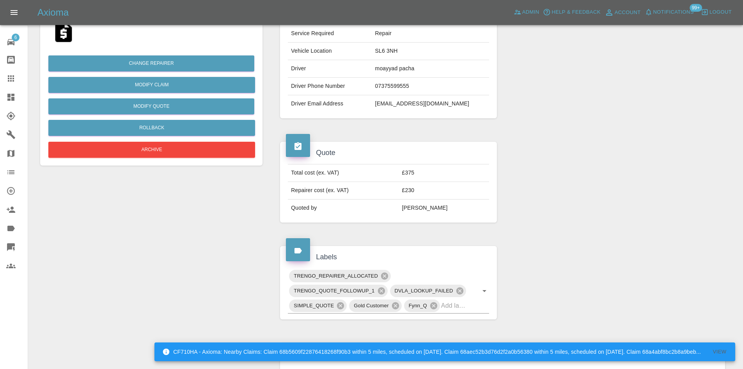
click at [5, 90] on link "Dashboard" at bounding box center [14, 97] width 28 height 19
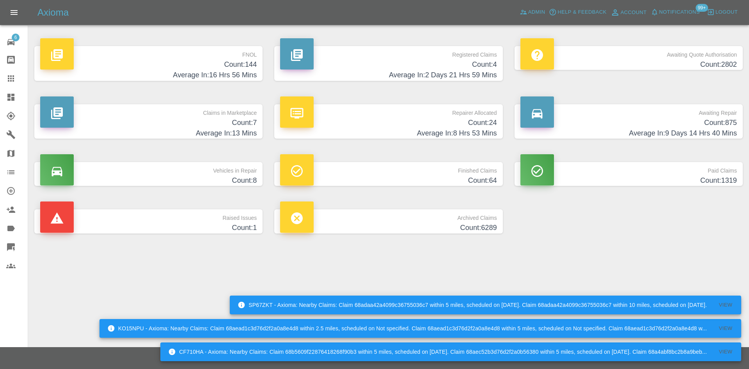
click at [0, 240] on link "Quick Quote" at bounding box center [14, 247] width 28 height 19
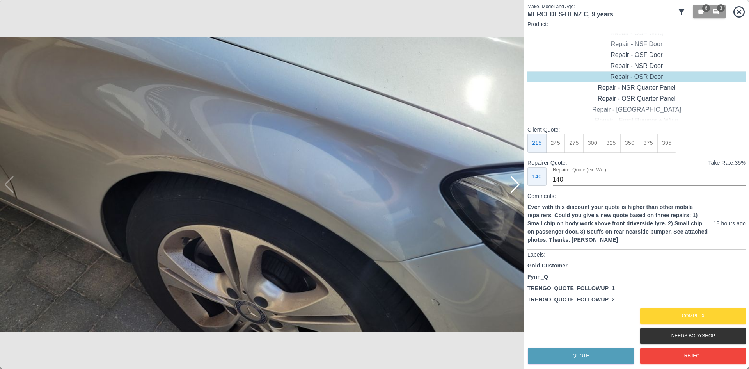
click at [736, 14] on icon at bounding box center [740, 12] width 14 height 14
